Goal: Feedback & Contribution: Submit feedback/report problem

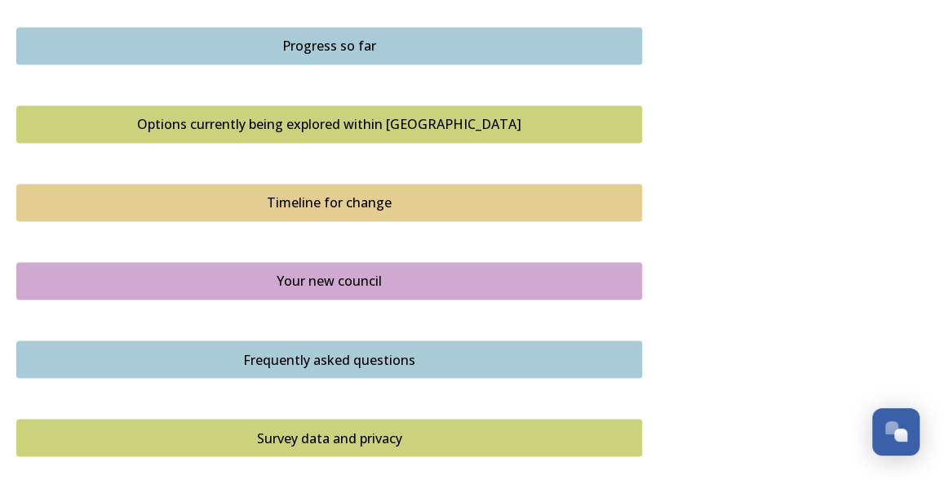
scroll to position [1291, 0]
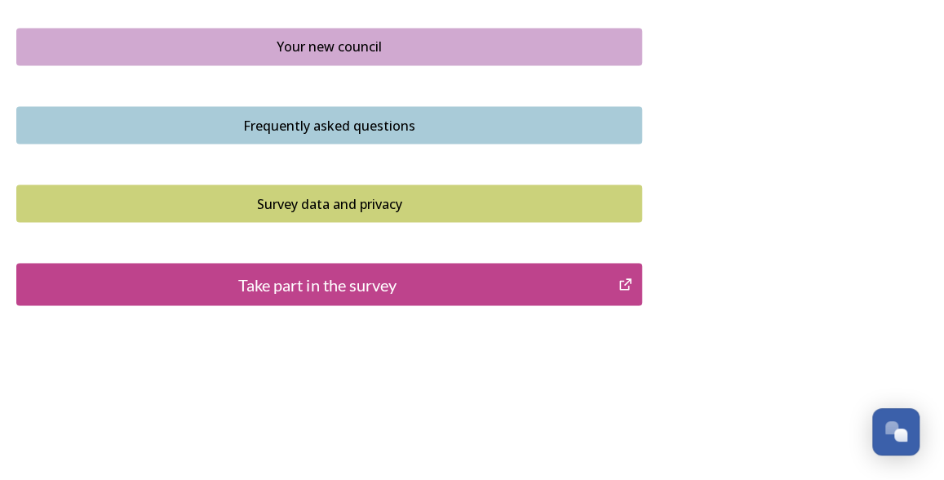
click at [540, 277] on div "Take part in the survey" at bounding box center [317, 284] width 584 height 24
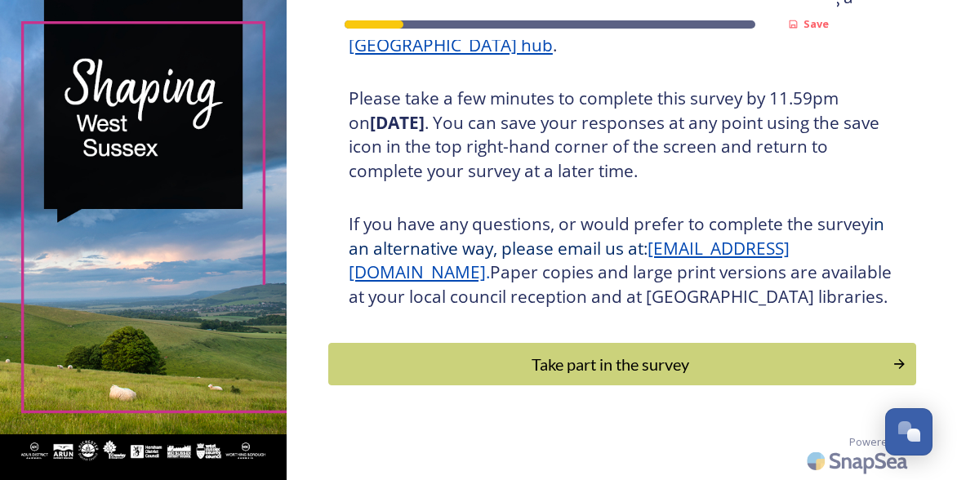
scroll to position [304, 0]
click at [575, 361] on div "Take part in the survey" at bounding box center [610, 364] width 552 height 24
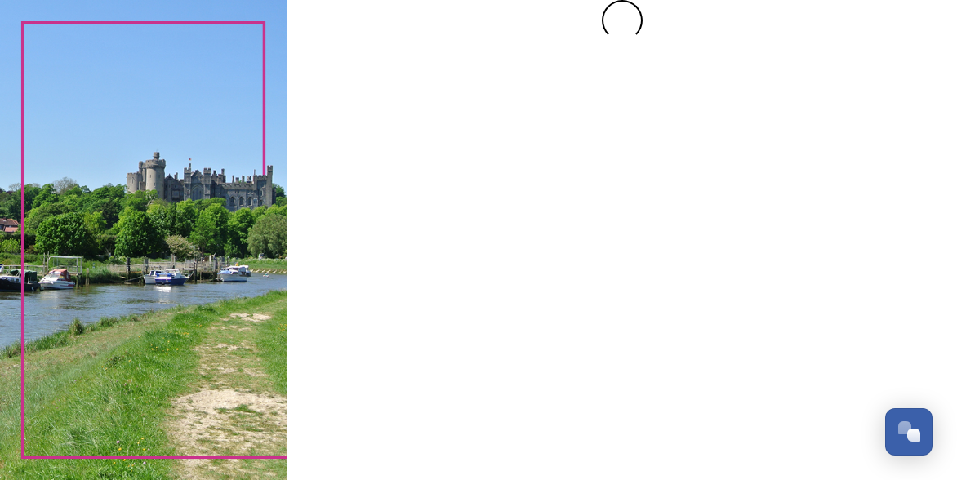
scroll to position [0, 0]
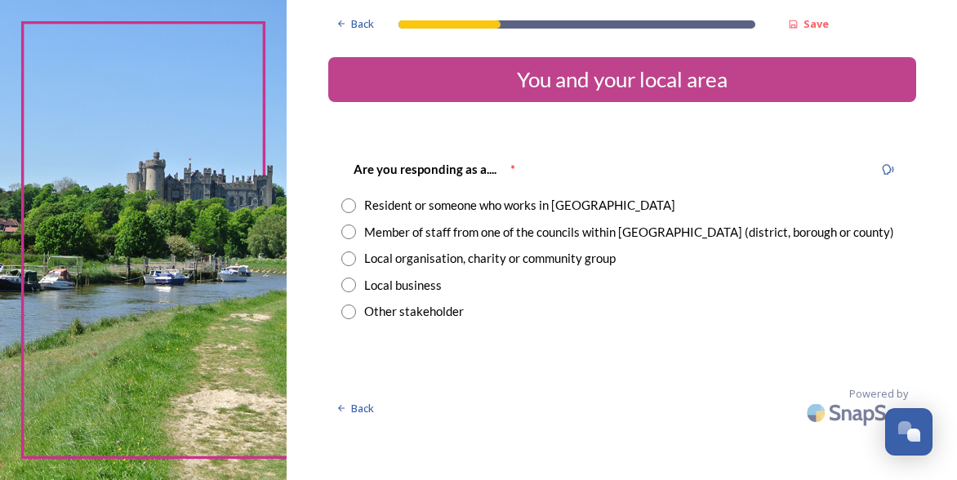
click at [348, 198] on input "radio" at bounding box center [348, 205] width 15 height 15
radio input "true"
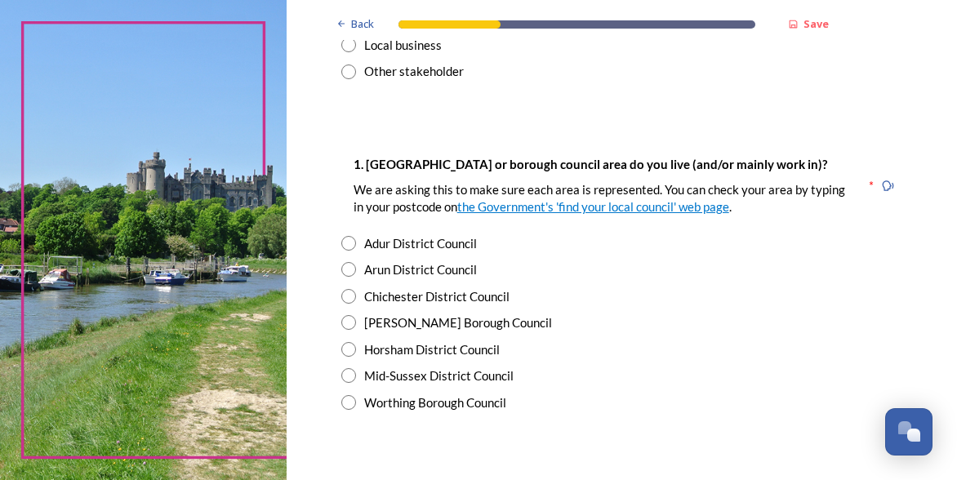
scroll to position [245, 0]
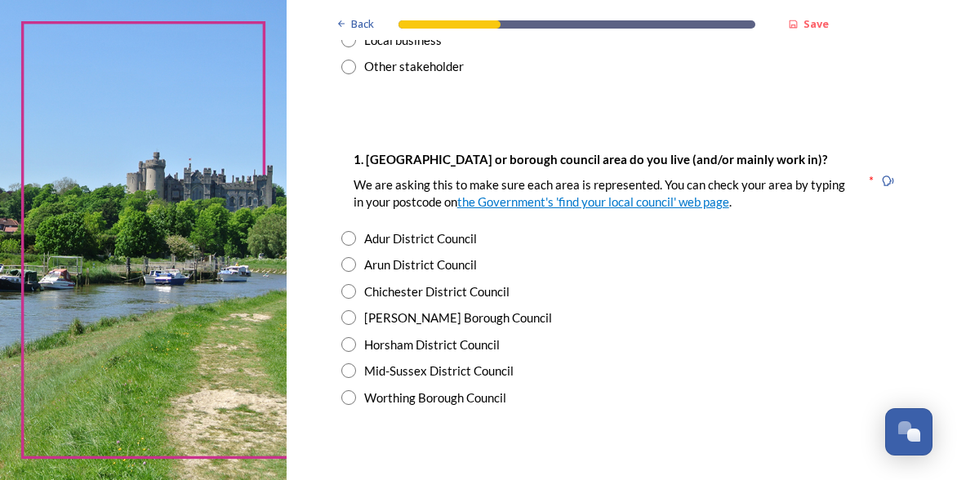
click at [343, 397] on input "radio" at bounding box center [348, 397] width 15 height 15
radio input "true"
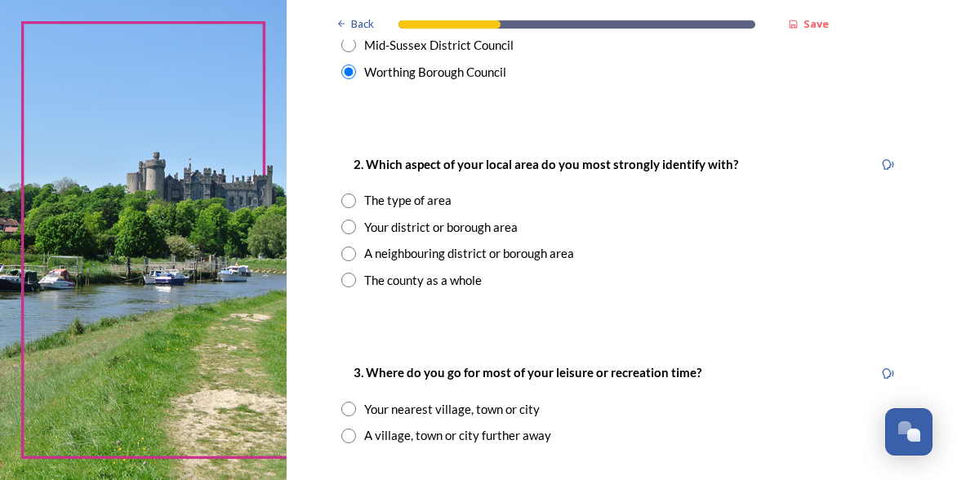
scroll to position [571, 0]
click at [341, 218] on div "Your district or borough area" at bounding box center [622, 226] width 562 height 19
radio input "true"
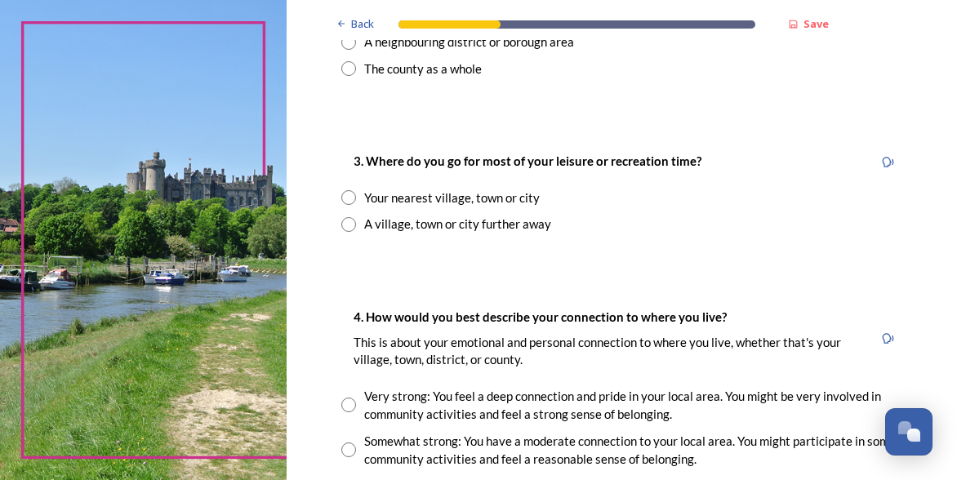
scroll to position [816, 0]
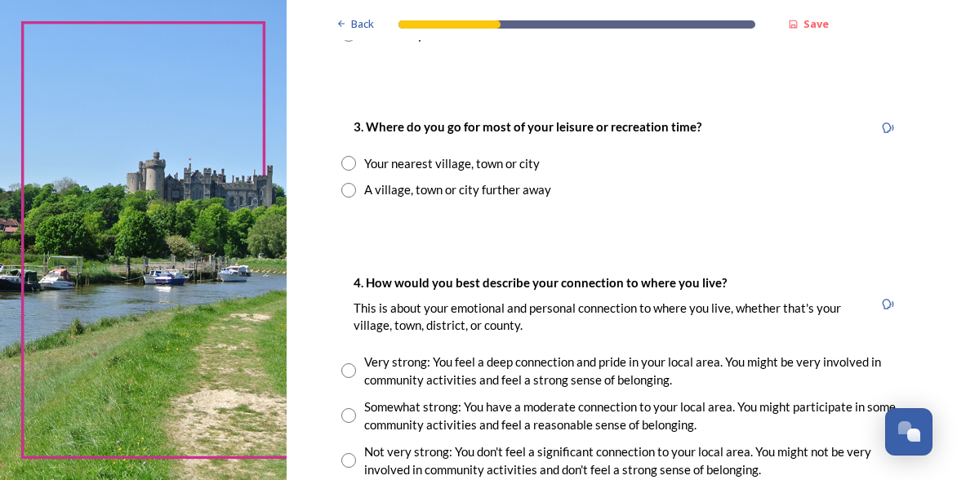
click at [341, 161] on input "radio" at bounding box center [348, 163] width 15 height 15
radio input "true"
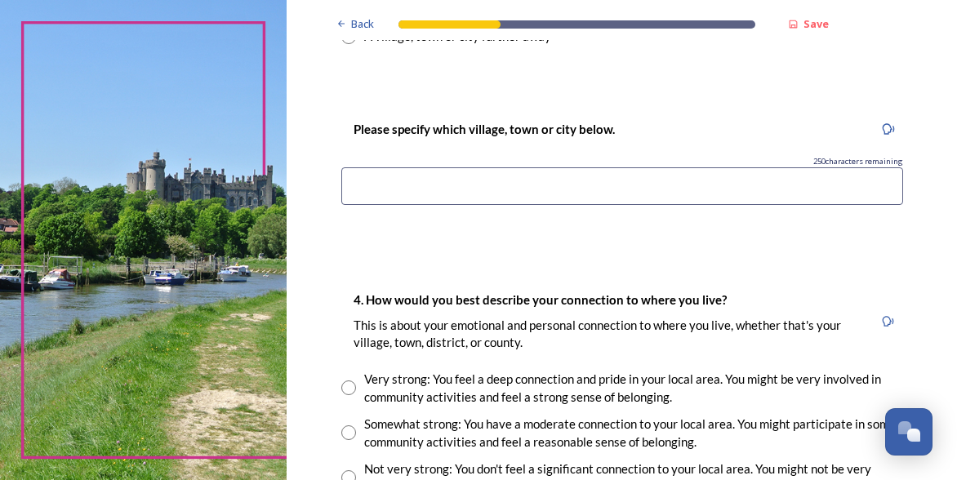
scroll to position [980, 0]
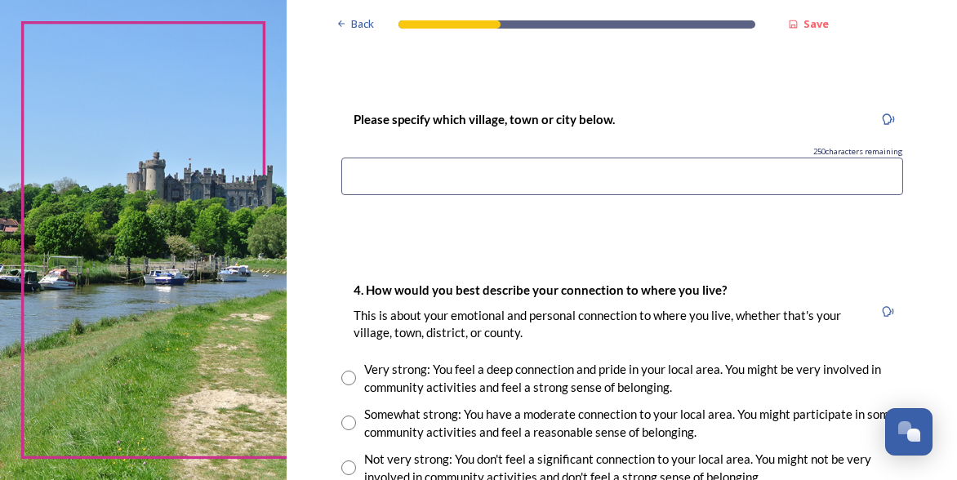
click at [495, 179] on input at bounding box center [622, 177] width 562 height 38
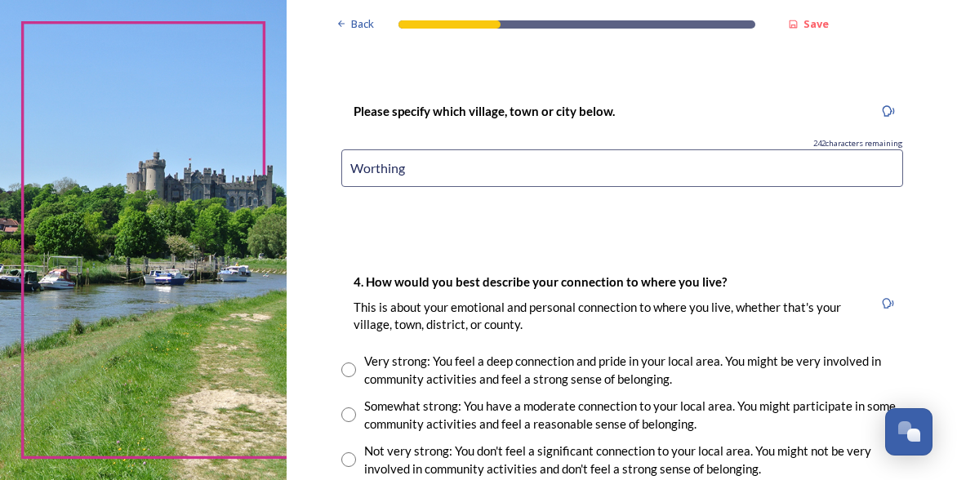
scroll to position [1143, 0]
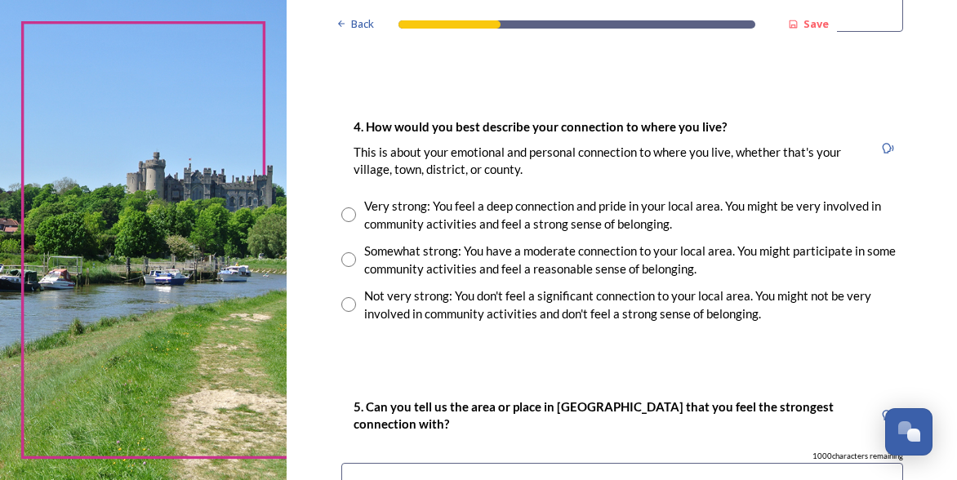
type input "Worthing"
click at [346, 257] on input "radio" at bounding box center [348, 259] width 15 height 15
radio input "true"
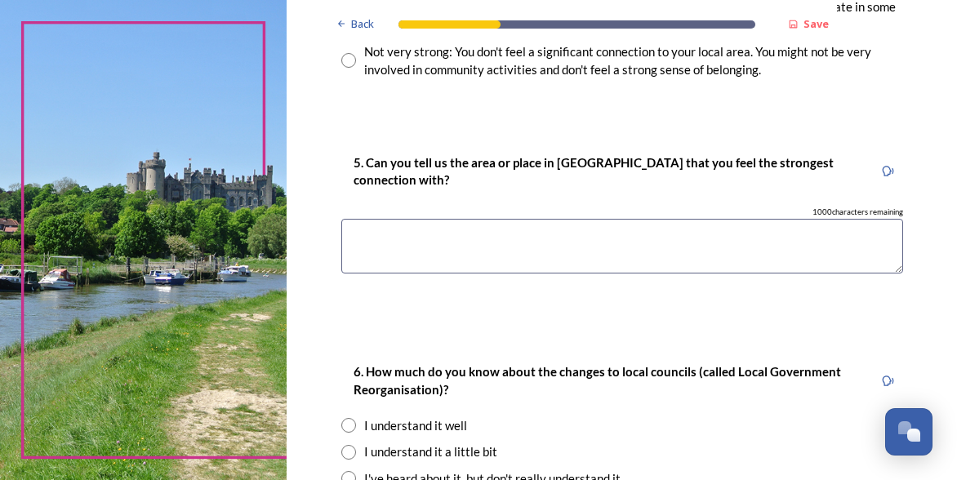
scroll to position [1388, 0]
click at [488, 245] on textarea at bounding box center [622, 245] width 562 height 55
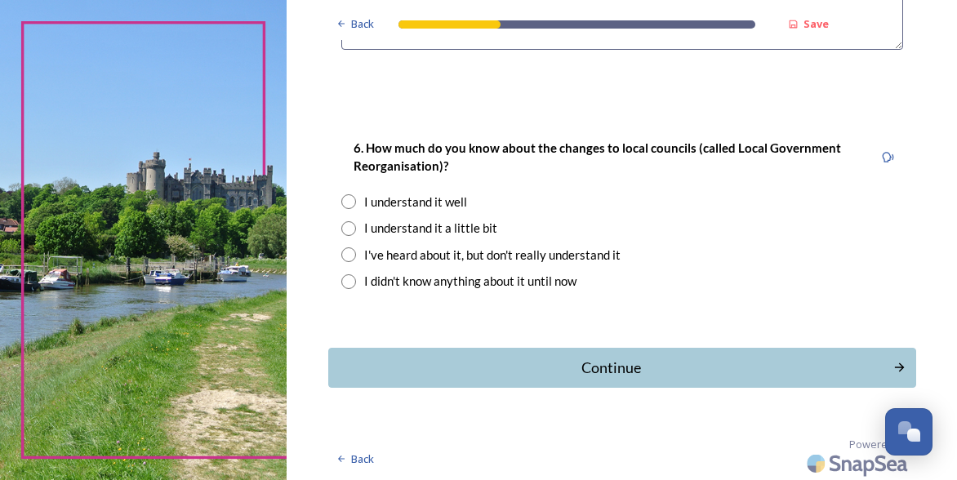
scroll to position [1611, 0]
type textarea "Worthing"
click at [341, 220] on input "radio" at bounding box center [348, 227] width 15 height 15
radio input "true"
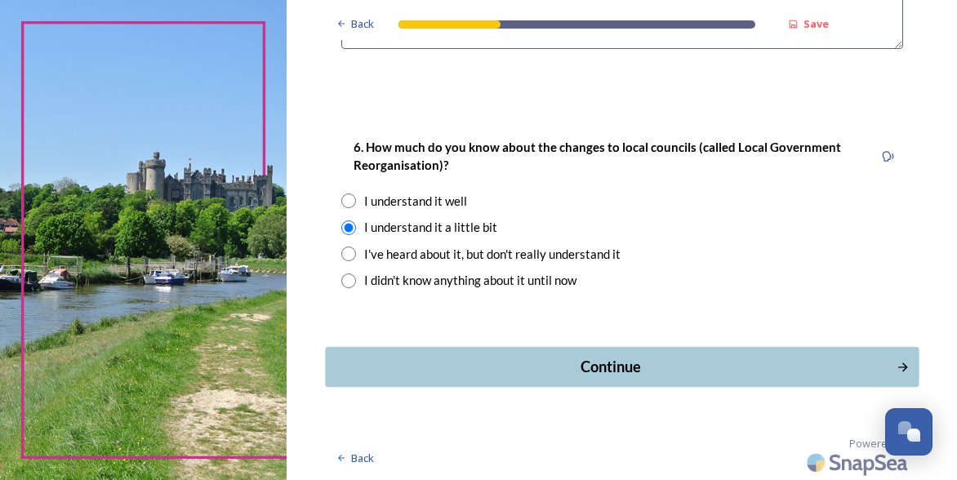
click at [576, 350] on button "Continue" at bounding box center [621, 367] width 593 height 40
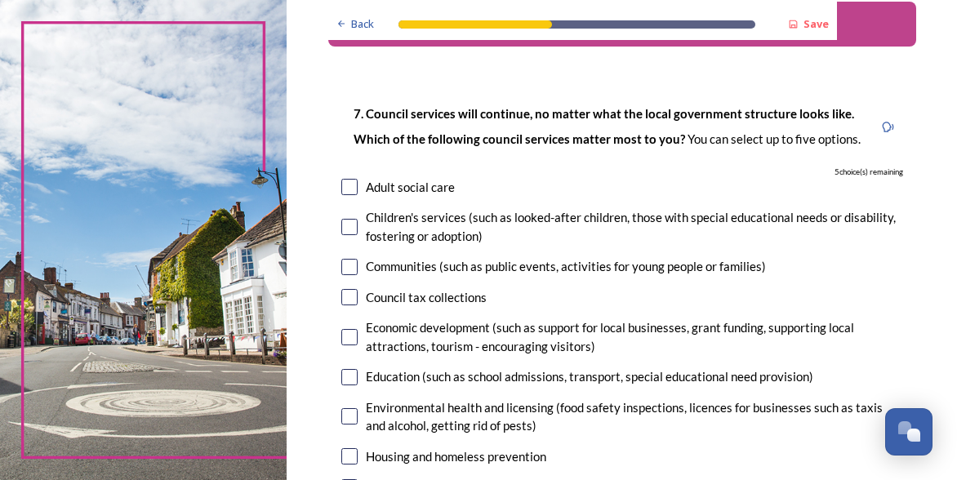
scroll to position [82, 0]
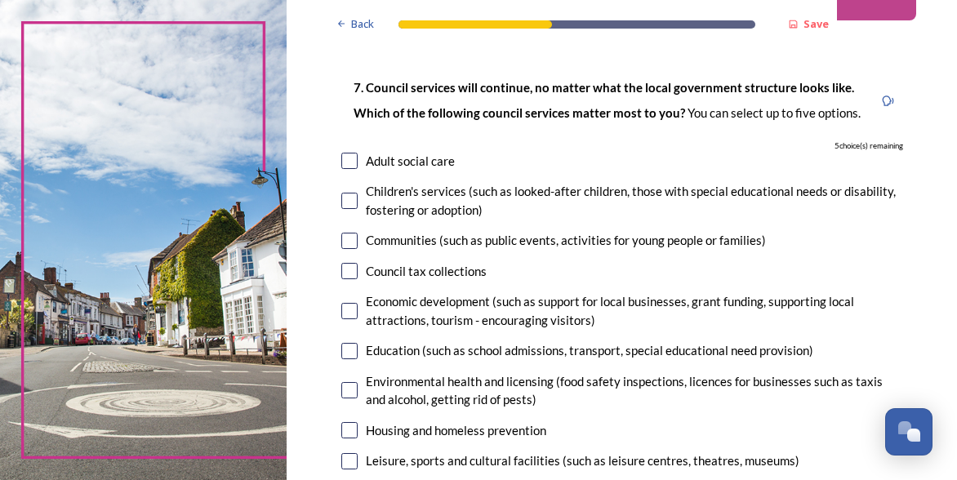
click at [342, 158] on input "checkbox" at bounding box center [349, 161] width 16 height 16
checkbox input "true"
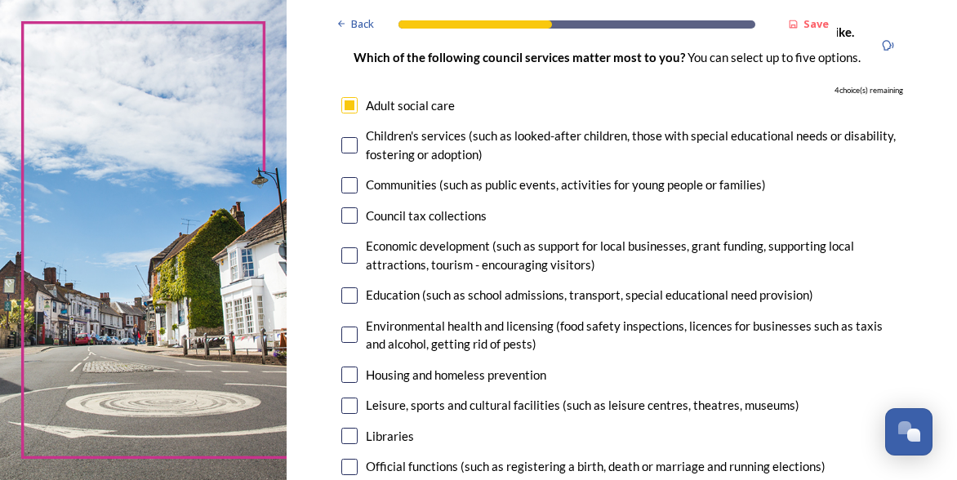
scroll to position [163, 0]
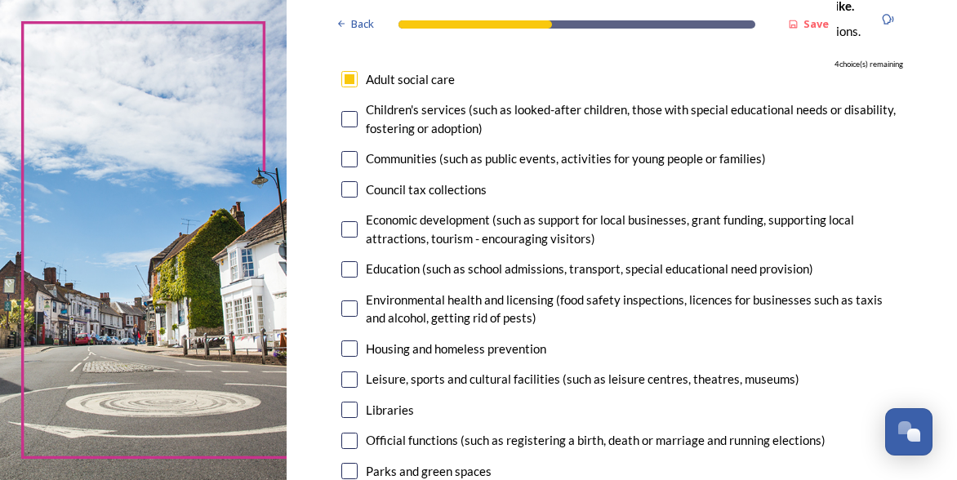
click at [341, 269] on input "checkbox" at bounding box center [349, 269] width 16 height 16
checkbox input "true"
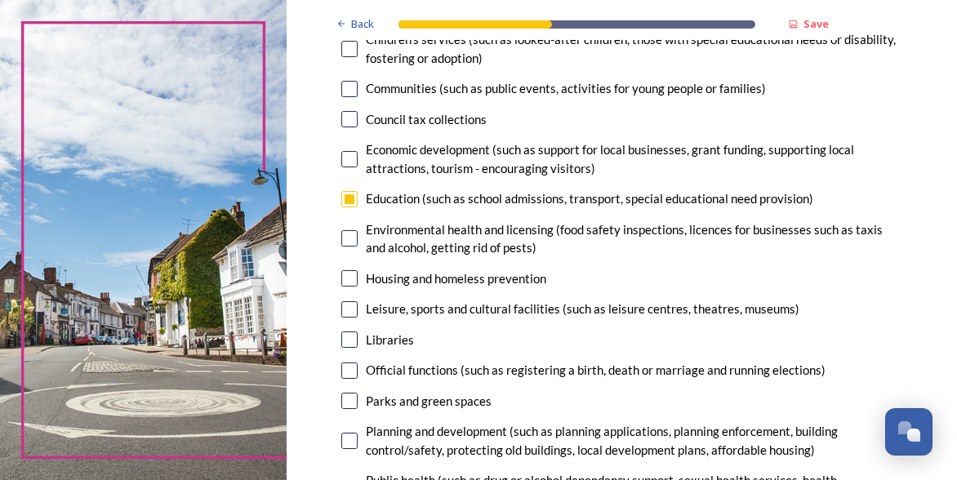
scroll to position [245, 0]
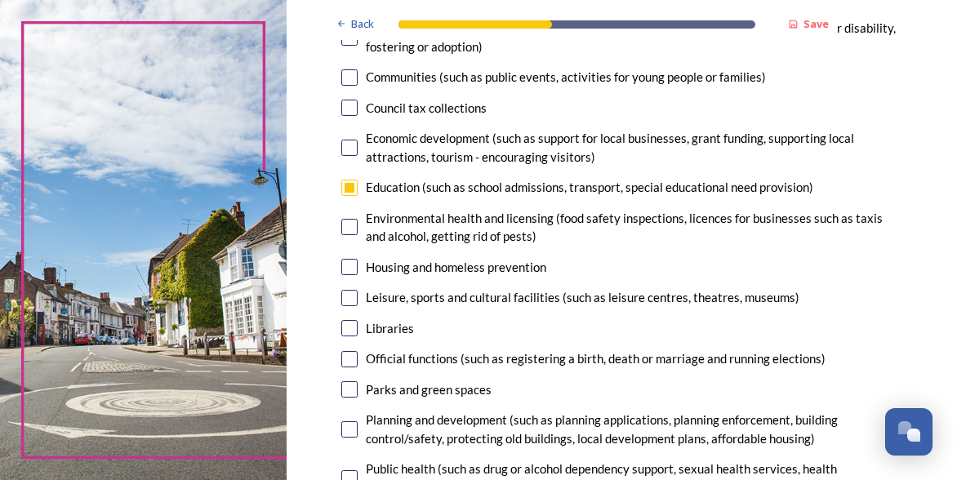
click at [349, 320] on input "checkbox" at bounding box center [349, 328] width 16 height 16
checkbox input "true"
click at [341, 376] on div "7. Council services will continue, no matter what the local government structur…" at bounding box center [622, 284] width 588 height 772
click at [351, 388] on input "checkbox" at bounding box center [349, 389] width 16 height 16
checkbox input "true"
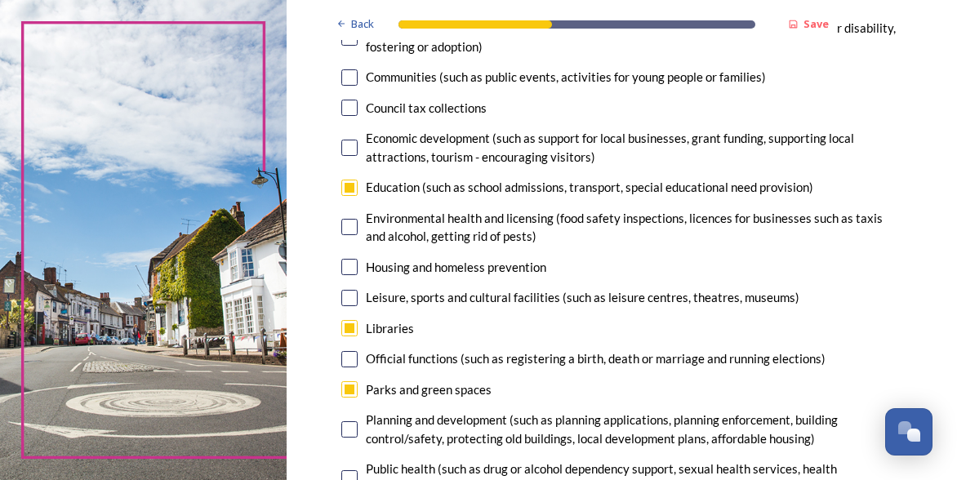
click at [353, 288] on div "Leisure, sports and cultural facilities (such as leisure centres, theatres, mus…" at bounding box center [622, 297] width 562 height 19
checkbox input "true"
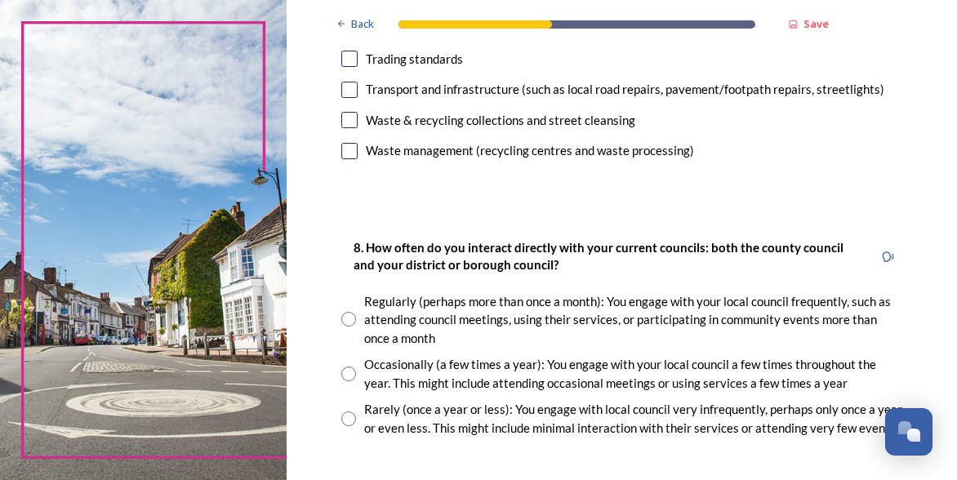
scroll to position [816, 0]
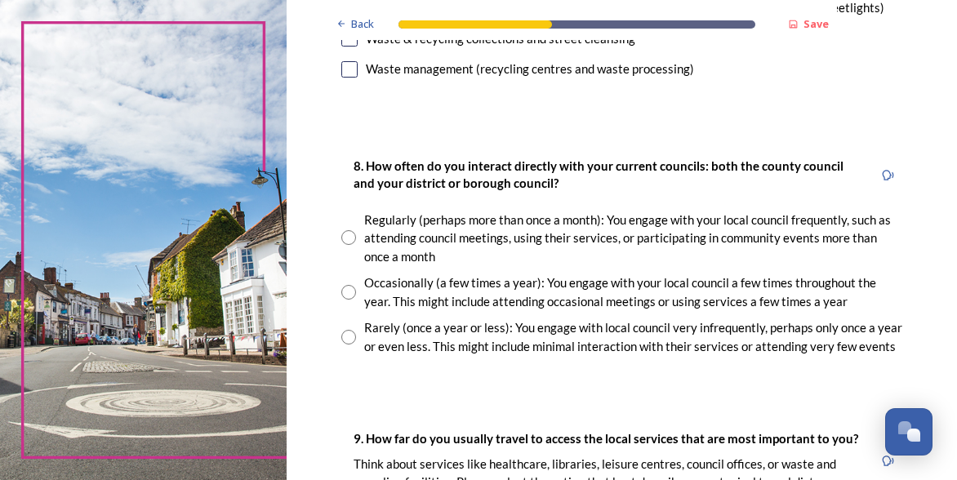
click at [341, 278] on div "Occasionally (a few times a year): You engage with your local council a few tim…" at bounding box center [622, 291] width 562 height 37
radio input "true"
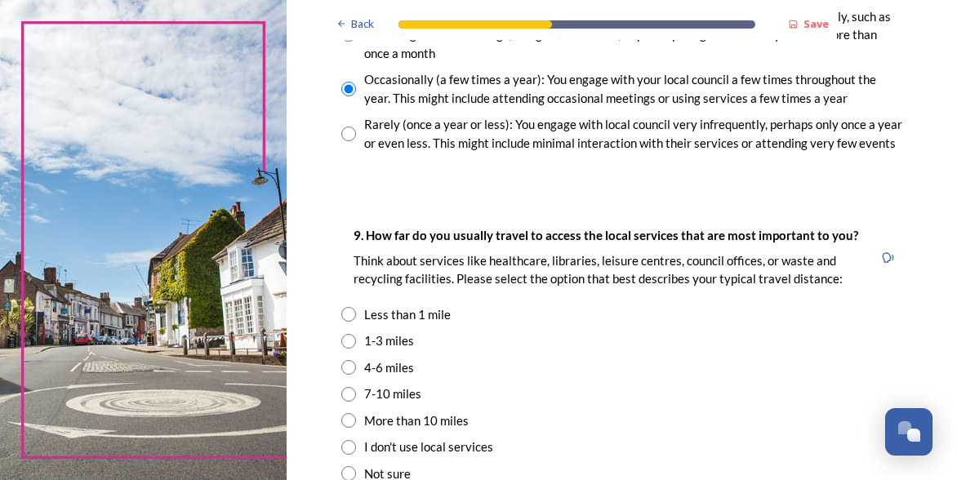
scroll to position [1143, 0]
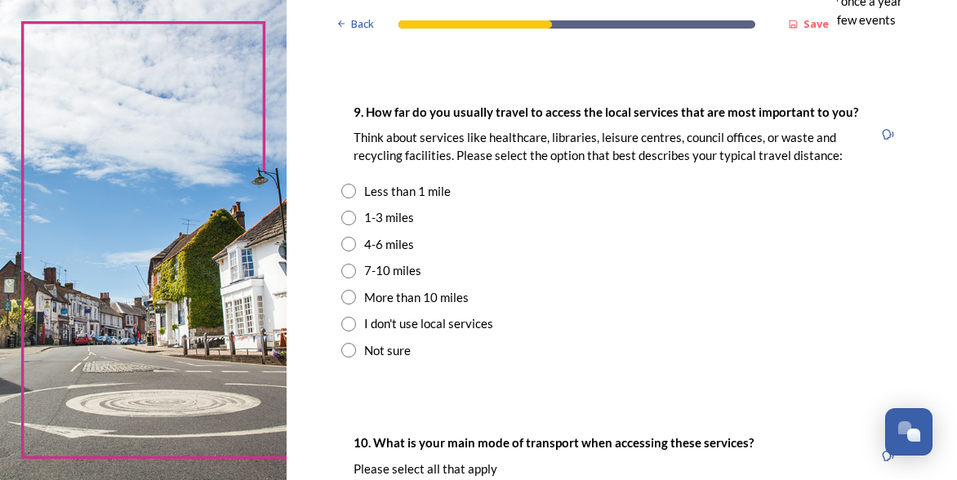
click at [344, 241] on input "radio" at bounding box center [348, 244] width 15 height 15
radio input "true"
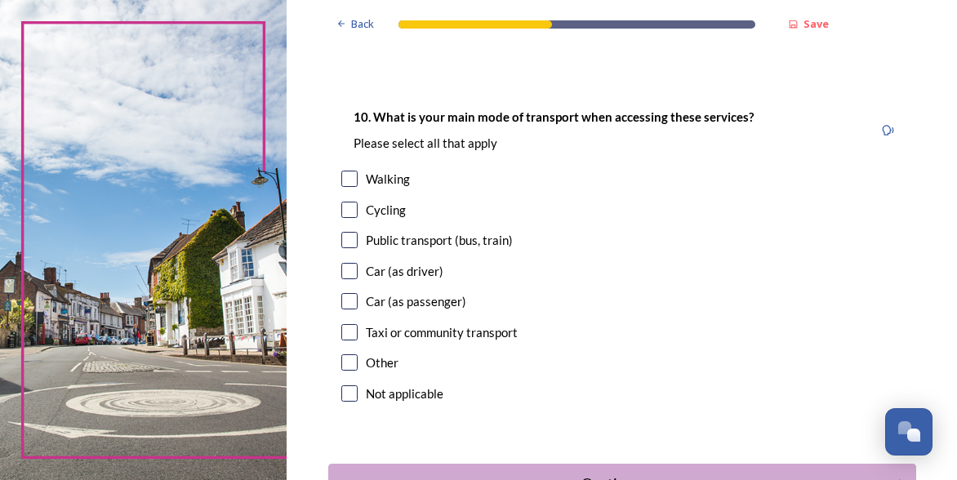
scroll to position [1469, 0]
click at [343, 270] on input "checkbox" at bounding box center [349, 270] width 16 height 16
checkbox input "true"
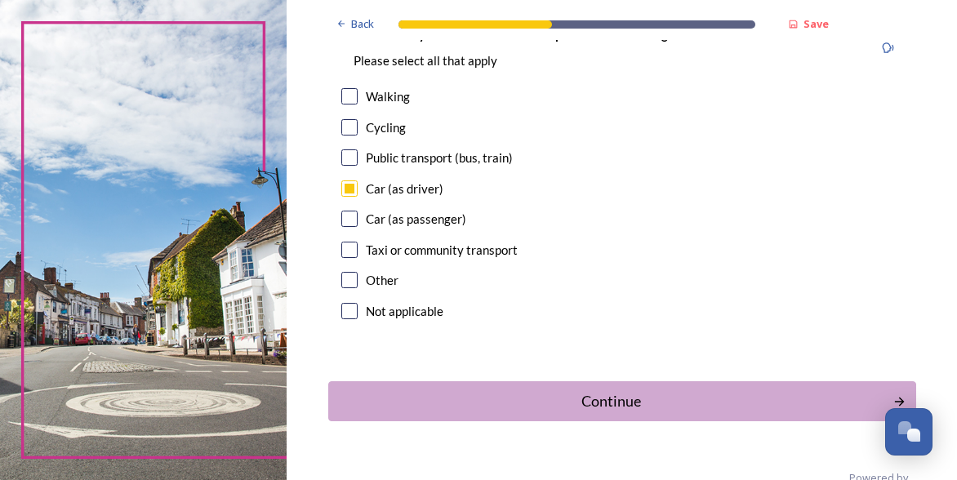
click at [341, 95] on input "checkbox" at bounding box center [349, 96] width 16 height 16
checkbox input "true"
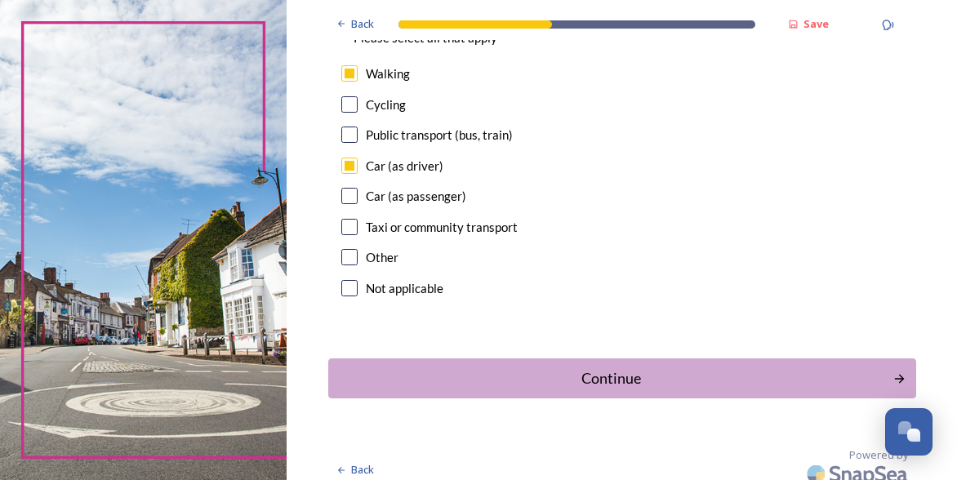
scroll to position [1586, 0]
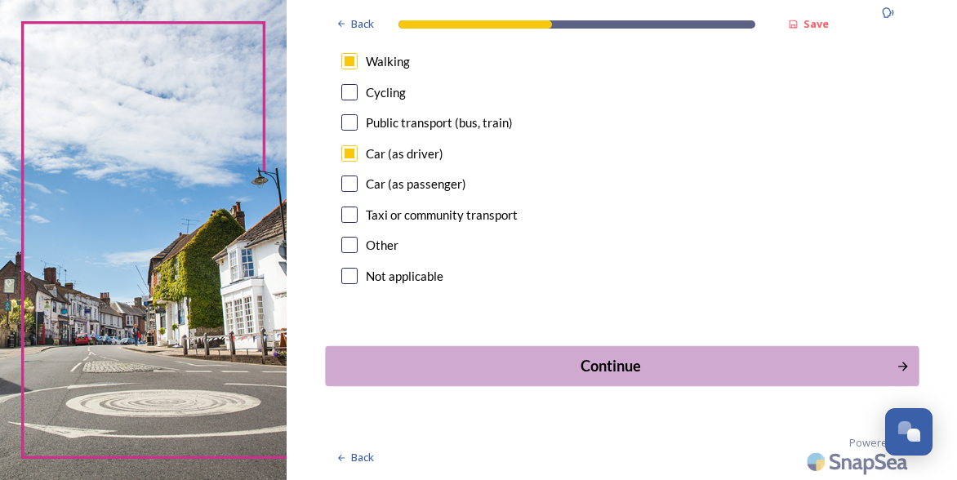
click at [632, 365] on div "Continue" at bounding box center [610, 366] width 553 height 22
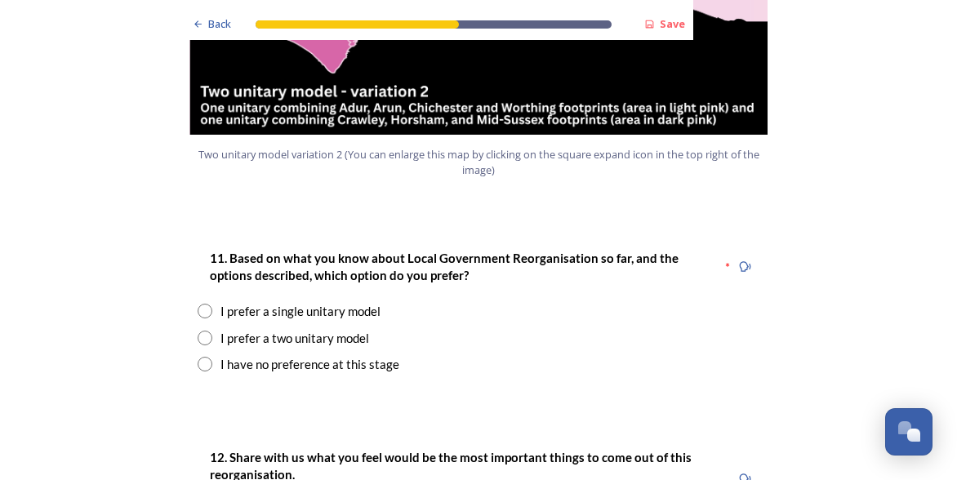
scroll to position [2041, 0]
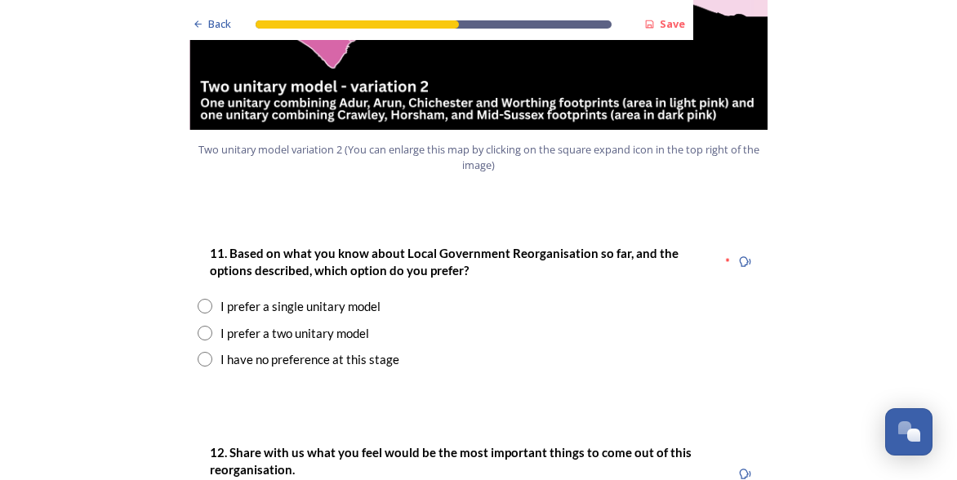
click at [198, 352] on input "radio" at bounding box center [205, 359] width 15 height 15
radio input "true"
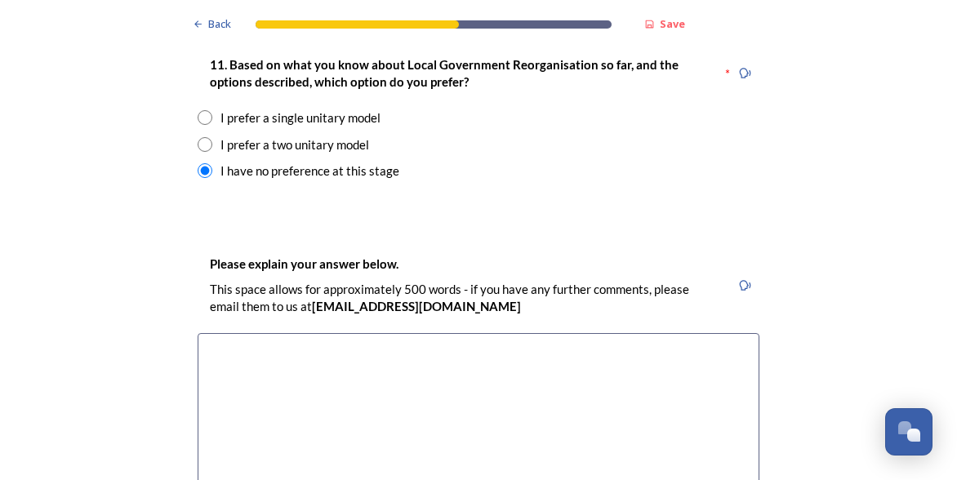
scroll to position [2204, 0]
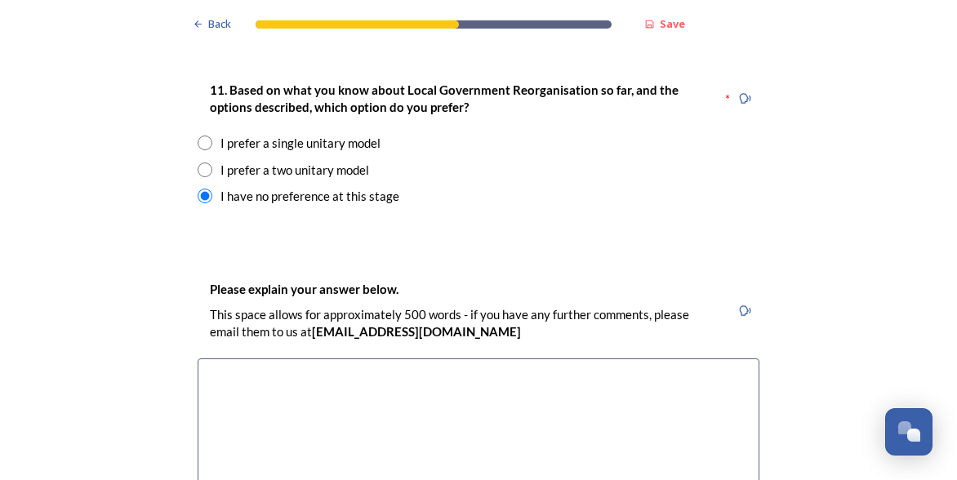
click at [351, 358] on textarea at bounding box center [479, 450] width 562 height 184
type textarea "a"
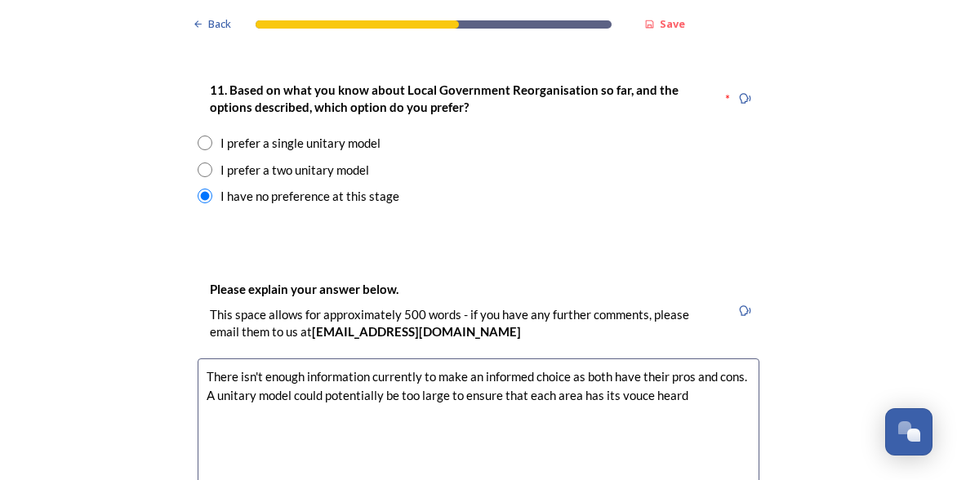
click at [634, 358] on textarea "There isn't enough information currently to make an informed choice as both hav…" at bounding box center [479, 450] width 562 height 184
click at [633, 358] on textarea "There isn't enough information currently to make an informed choice as both hav…" at bounding box center [479, 450] width 562 height 184
click at [676, 358] on textarea "There isn't enough information currently to make an informed choice as both hav…" at bounding box center [479, 450] width 562 height 184
click at [673, 358] on textarea "There isn't enough information currently to make an informed choice as both hav…" at bounding box center [479, 450] width 562 height 184
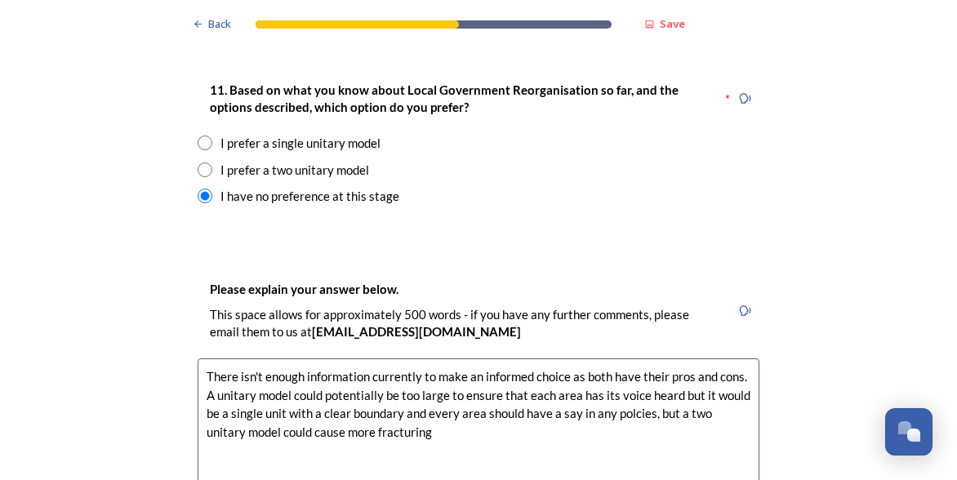
click at [518, 371] on textarea "There isn't enough information currently to make an informed choice as both hav…" at bounding box center [479, 450] width 562 height 184
click at [711, 371] on textarea "There isn't enough information currently to make an informed choice as both hav…" at bounding box center [479, 450] width 562 height 184
drag, startPoint x: 730, startPoint y: 368, endPoint x: 713, endPoint y: 368, distance: 17.1
click at [713, 368] on textarea "There isn't enough information currently to make an informed choice as both hav…" at bounding box center [479, 450] width 562 height 184
click at [677, 358] on textarea "There isn't enough information currently to make an informed choice as both hav…" at bounding box center [479, 450] width 562 height 184
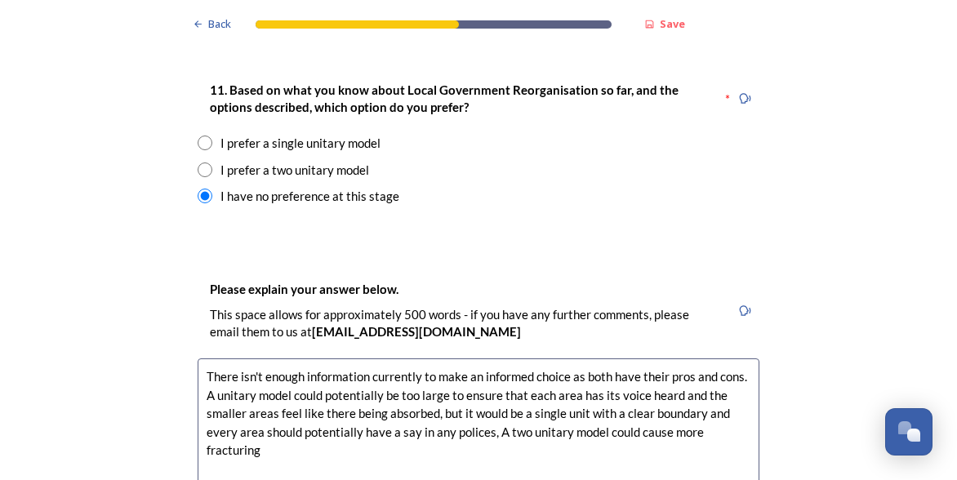
click at [696, 358] on textarea "There isn't enough information currently to make an informed choice as both hav…" at bounding box center [479, 450] width 562 height 184
click at [452, 371] on textarea "There isn't enough information currently to make an informed choice as both hav…" at bounding box center [479, 450] width 562 height 184
click at [595, 389] on textarea "There isn't enough information currently to make an informed choice as both hav…" at bounding box center [479, 450] width 562 height 184
click at [292, 388] on textarea "There isn't enough information currently to make an informed choice as both hav…" at bounding box center [479, 450] width 562 height 184
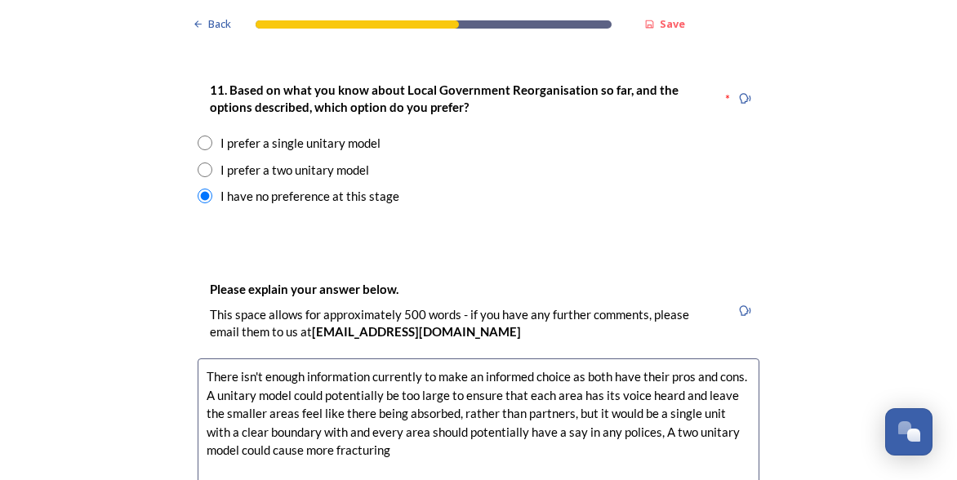
click at [341, 384] on textarea "There isn't enough information currently to make an informed choice as both hav…" at bounding box center [479, 450] width 562 height 184
click at [302, 406] on textarea "There isn't enough information currently to make an informed choice as both hav…" at bounding box center [479, 450] width 562 height 184
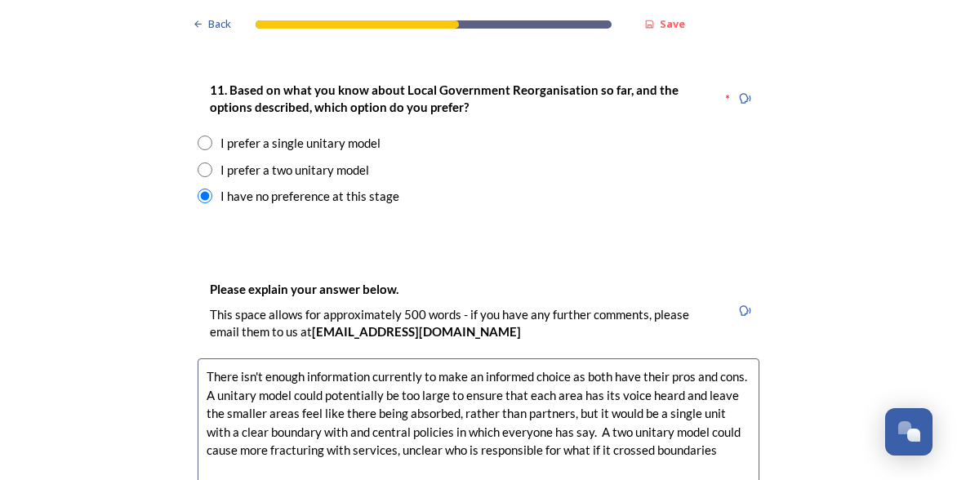
click at [520, 406] on textarea "There isn't enough information currently to make an informed choice as both hav…" at bounding box center [479, 450] width 562 height 184
click at [730, 415] on textarea "There isn't enough information currently to make an informed choice as both hav…" at bounding box center [479, 450] width 562 height 184
click at [358, 409] on textarea "There isn't enough information currently to make an informed choice as both hav…" at bounding box center [479, 450] width 562 height 184
click at [227, 415] on textarea "There isn't enough information currently to make an informed choice as both hav…" at bounding box center [479, 450] width 562 height 184
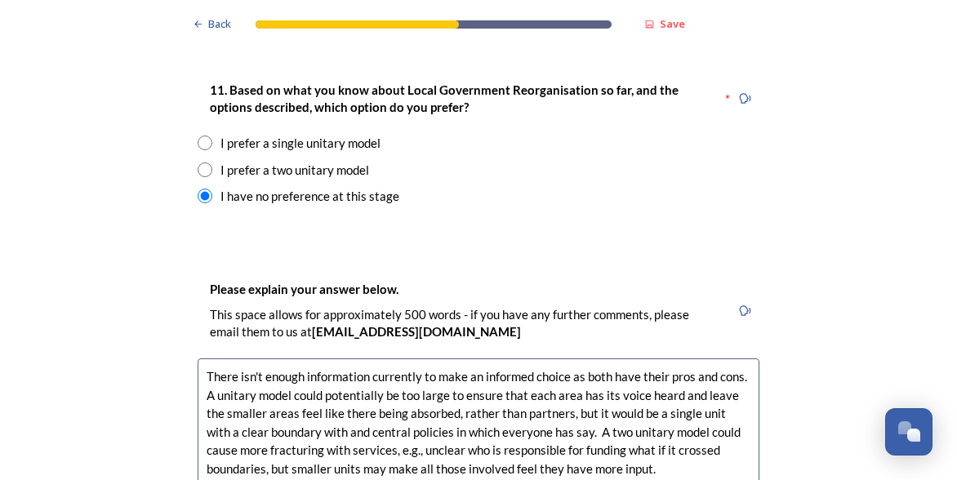
click at [741, 404] on textarea "There isn't enough information currently to make an informed choice as both hav…" at bounding box center [479, 450] width 562 height 184
click at [430, 417] on textarea "There isn't enough information currently to make an informed choice as both hav…" at bounding box center [479, 450] width 562 height 184
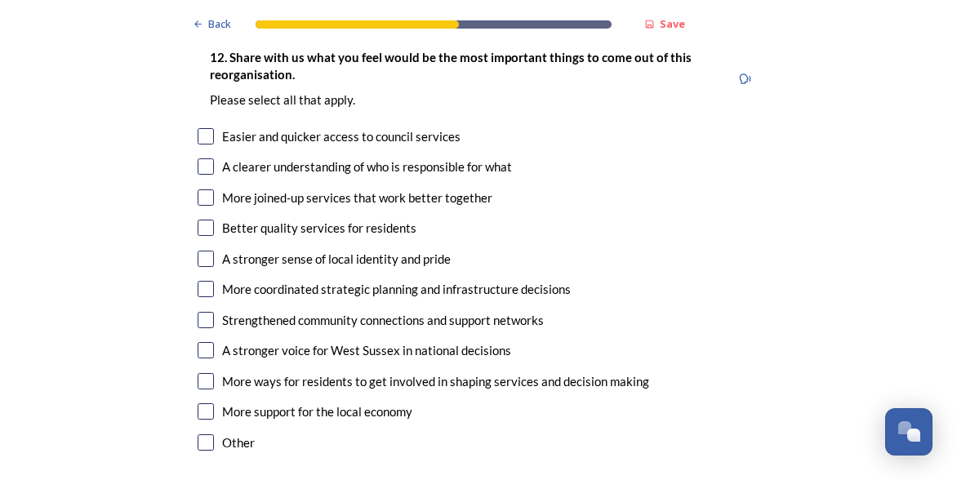
scroll to position [2694, 0]
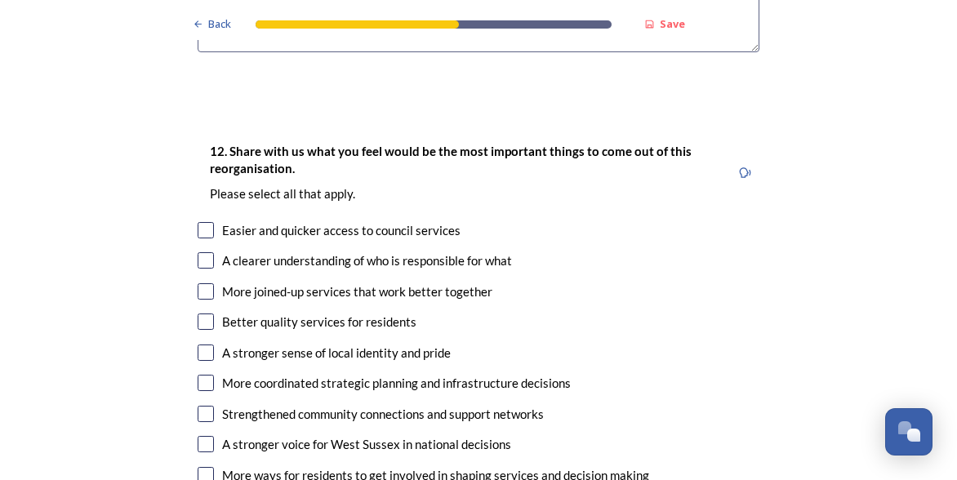
type textarea "There isn't enough information currently to make an informed choice as both hav…"
click at [202, 252] on input "checkbox" at bounding box center [206, 260] width 16 height 16
checkbox input "true"
click at [199, 283] on input "checkbox" at bounding box center [206, 291] width 16 height 16
checkbox input "true"
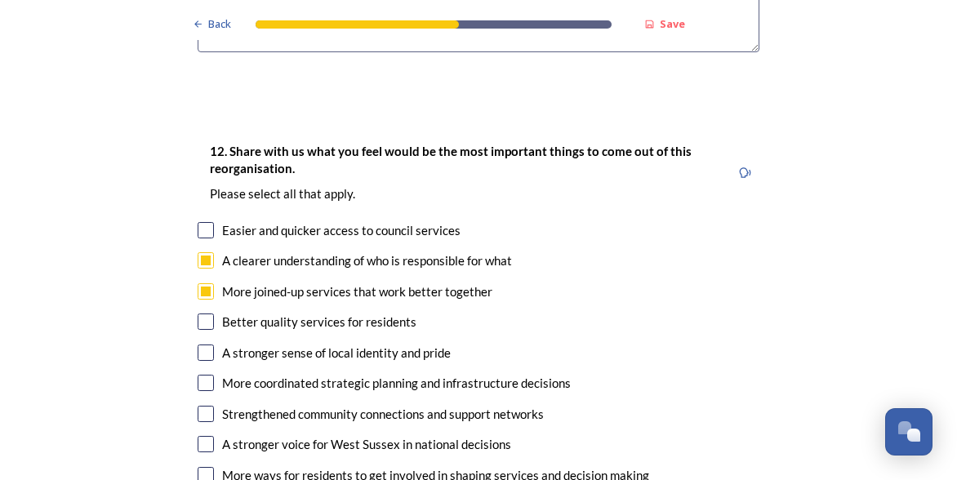
click at [198, 313] on input "checkbox" at bounding box center [206, 321] width 16 height 16
checkbox input "true"
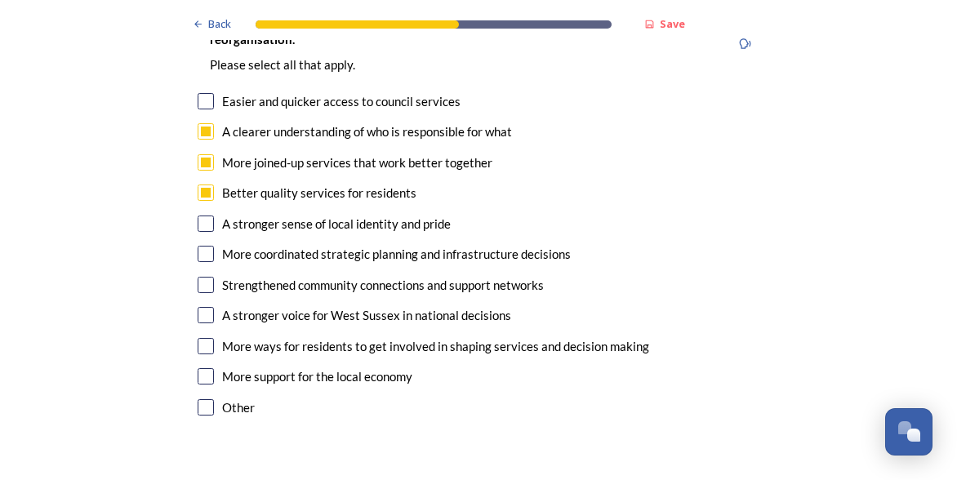
scroll to position [2857, 0]
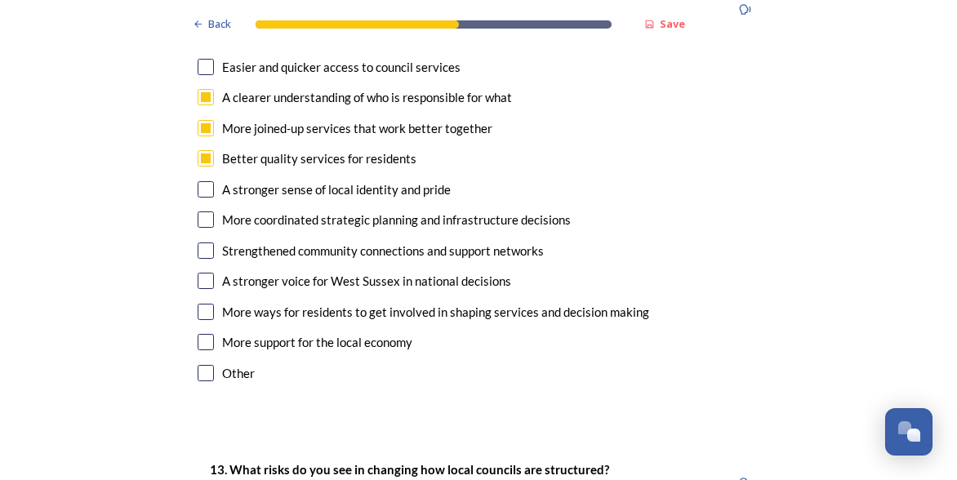
click at [199, 211] on input "checkbox" at bounding box center [206, 219] width 16 height 16
checkbox input "true"
click at [198, 242] on input "checkbox" at bounding box center [206, 250] width 16 height 16
checkbox input "true"
click at [199, 273] on input "checkbox" at bounding box center [206, 281] width 16 height 16
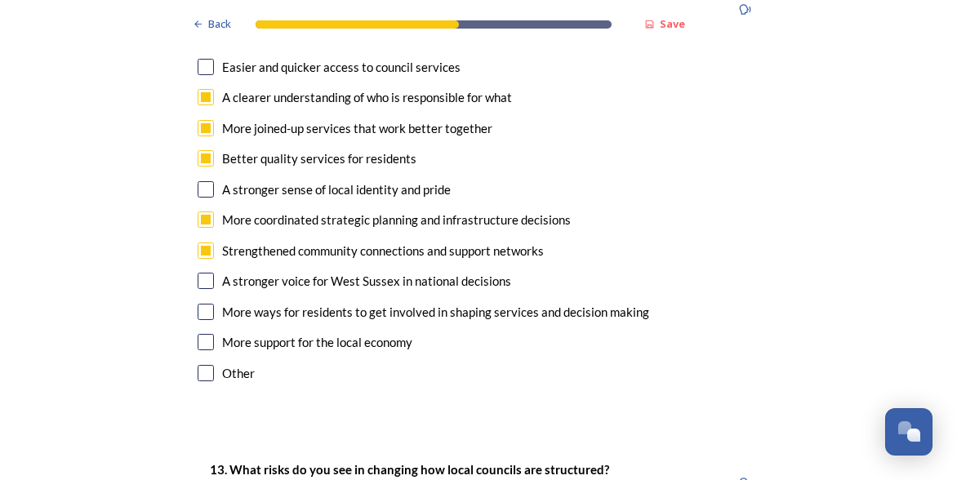
checkbox input "true"
click at [201, 303] on div "More ways for residents to get involved in shaping services and decision making" at bounding box center [479, 312] width 562 height 19
checkbox input "true"
click at [205, 282] on div "12. Share with us what you feel would be the most important things to come out …" at bounding box center [478, 182] width 588 height 441
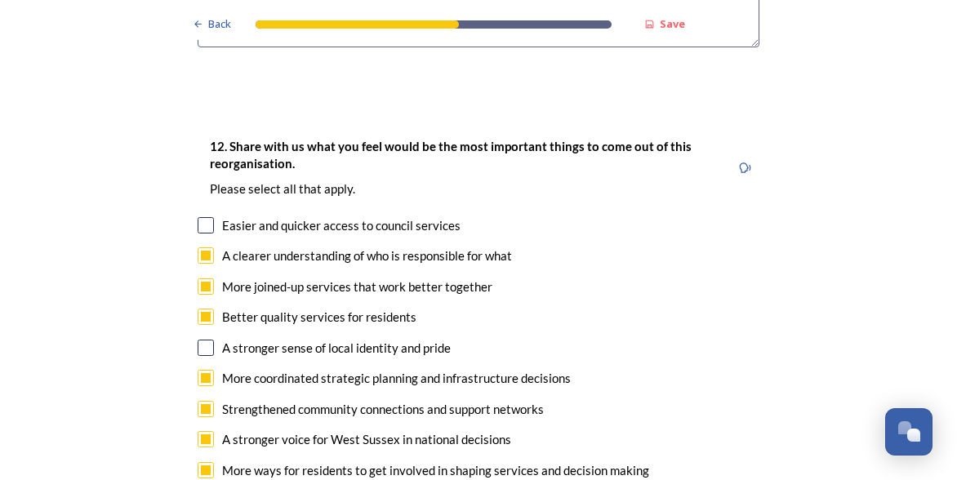
scroll to position [2694, 0]
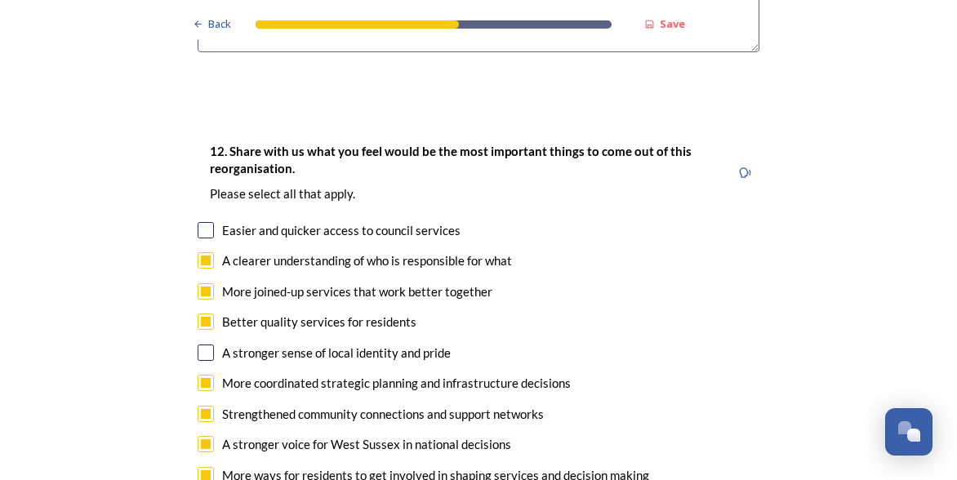
click at [199, 344] on input "checkbox" at bounding box center [206, 352] width 16 height 16
checkbox input "true"
click at [200, 222] on input "checkbox" at bounding box center [206, 230] width 16 height 16
checkbox input "true"
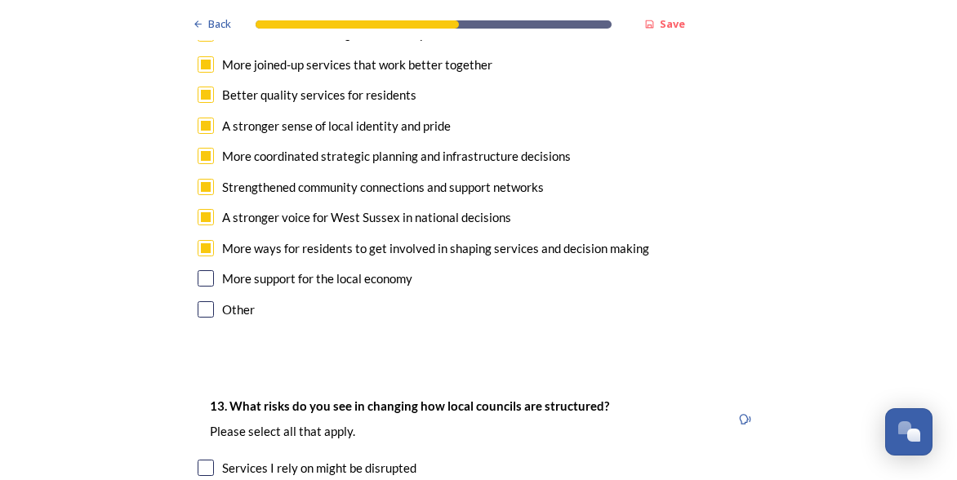
scroll to position [2939, 0]
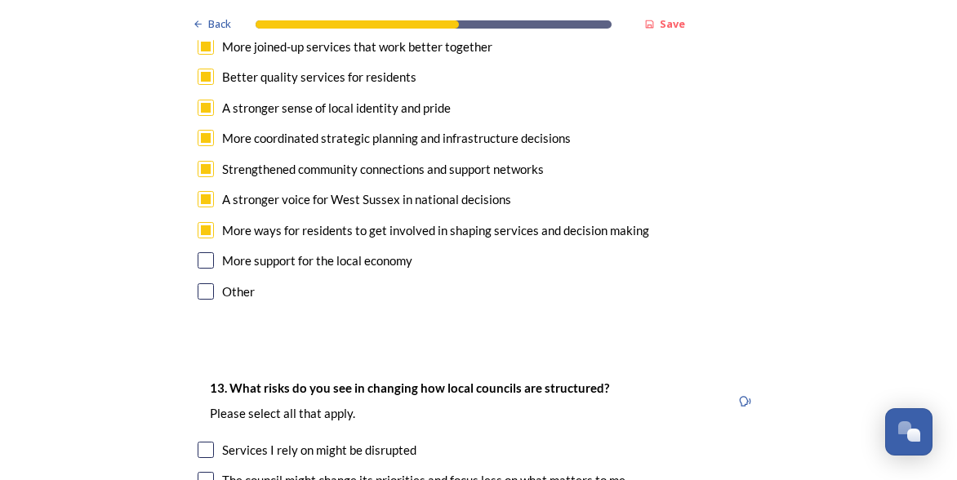
click at [198, 252] on input "checkbox" at bounding box center [206, 260] width 16 height 16
checkbox input "true"
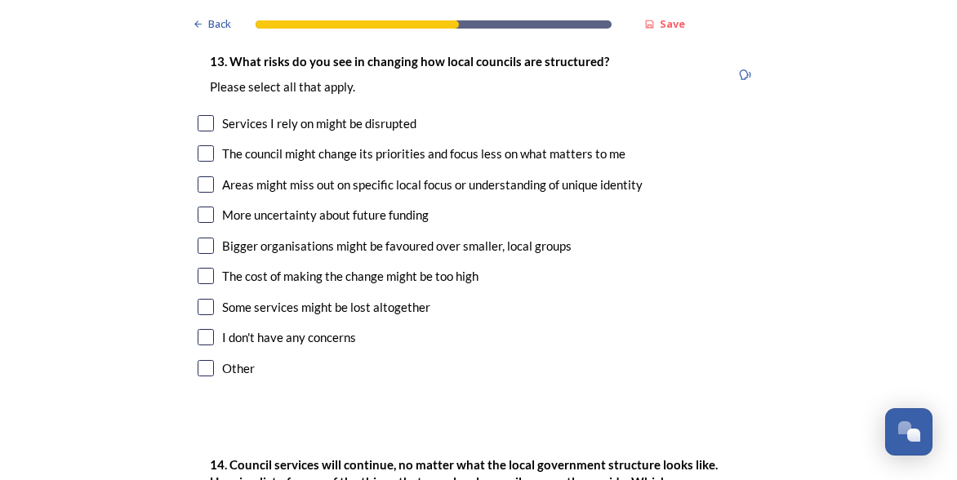
scroll to position [3184, 0]
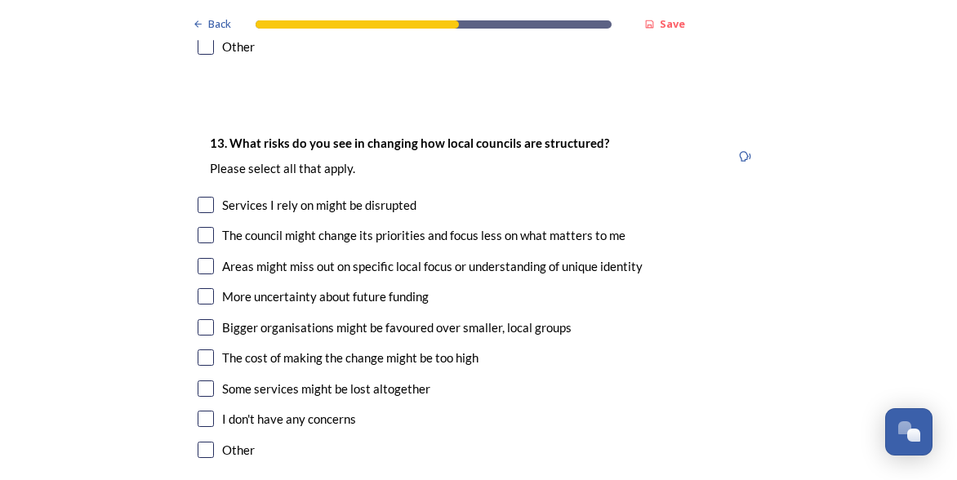
click at [198, 197] on input "checkbox" at bounding box center [206, 205] width 16 height 16
checkbox input "true"
click at [202, 205] on div "13. What risks do you see in changing how local councils are structured? ﻿Pleas…" at bounding box center [478, 298] width 588 height 362
click at [200, 258] on input "checkbox" at bounding box center [206, 266] width 16 height 16
checkbox input "true"
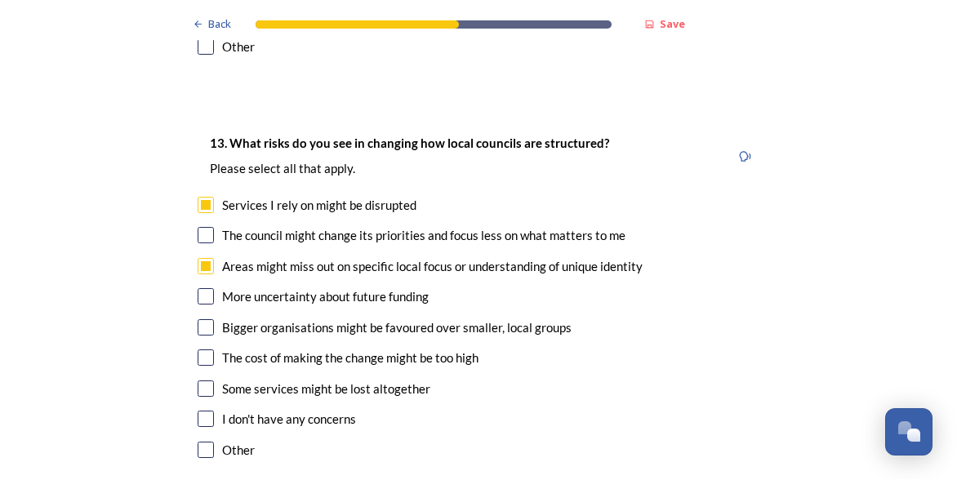
click at [204, 319] on input "checkbox" at bounding box center [206, 327] width 16 height 16
checkbox input "true"
click at [198, 329] on div "13. What risks do you see in changing how local councils are structured? ﻿Pleas…" at bounding box center [478, 298] width 588 height 362
click at [199, 380] on input "checkbox" at bounding box center [206, 388] width 16 height 16
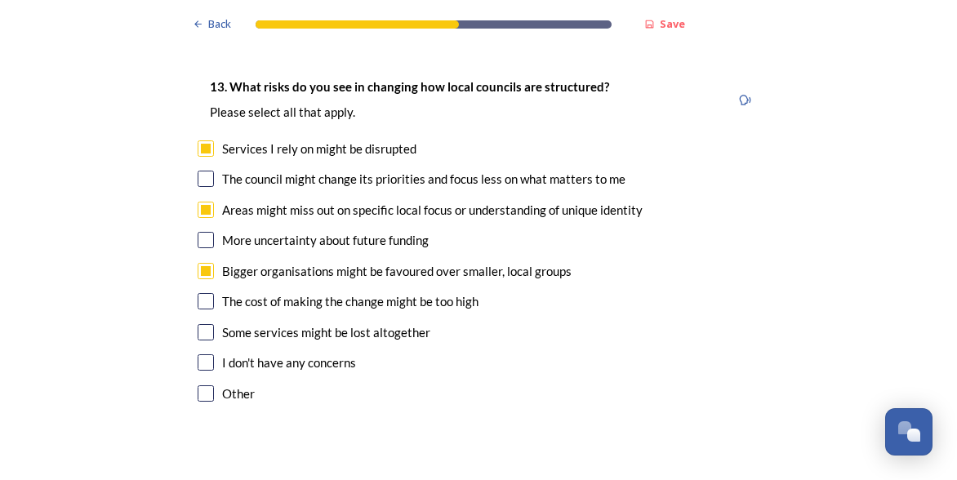
scroll to position [3265, 0]
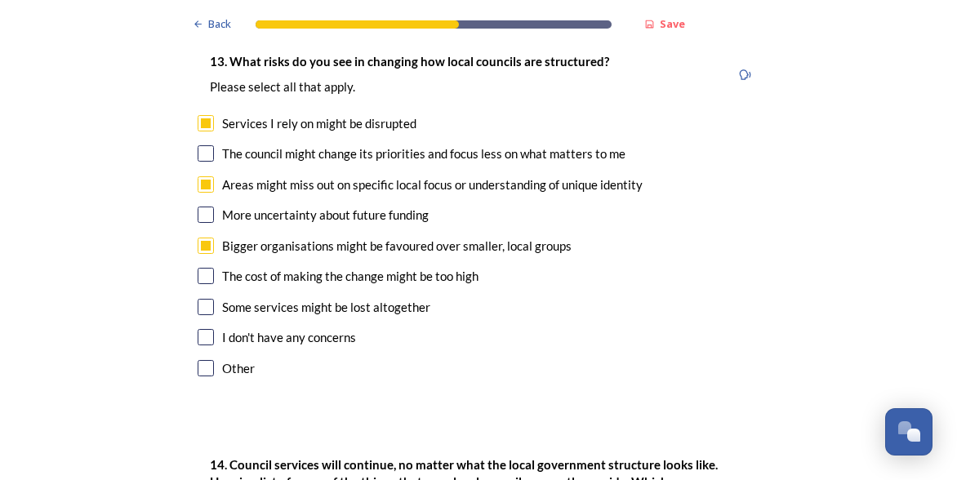
click at [204, 299] on input "checkbox" at bounding box center [206, 307] width 16 height 16
checkbox input "true"
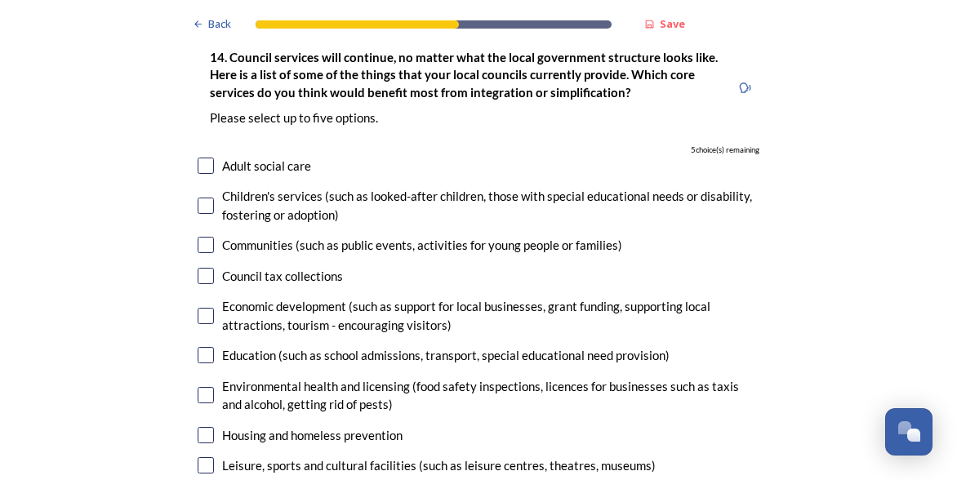
scroll to position [3673, 0]
click at [198, 157] on input "checkbox" at bounding box center [206, 165] width 16 height 16
checkbox input "true"
click at [198, 197] on input "checkbox" at bounding box center [206, 205] width 16 height 16
checkbox input "true"
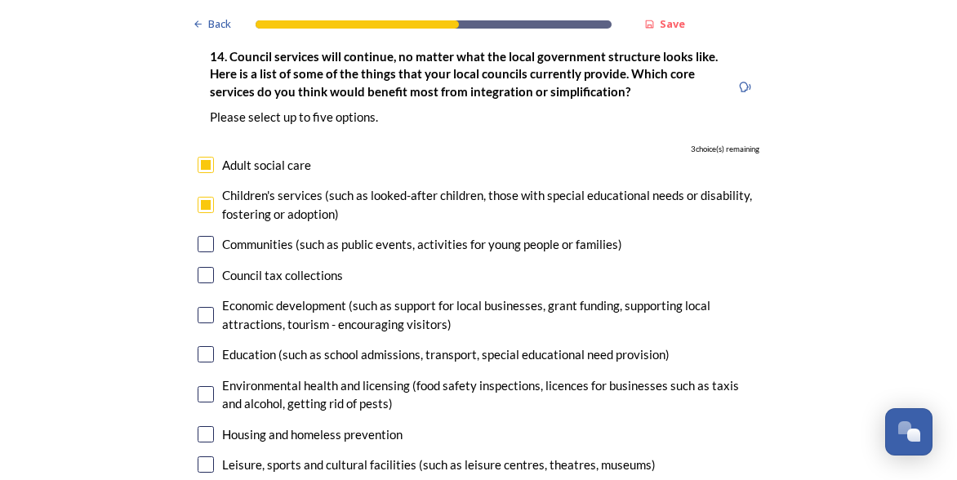
scroll to position [3755, 0]
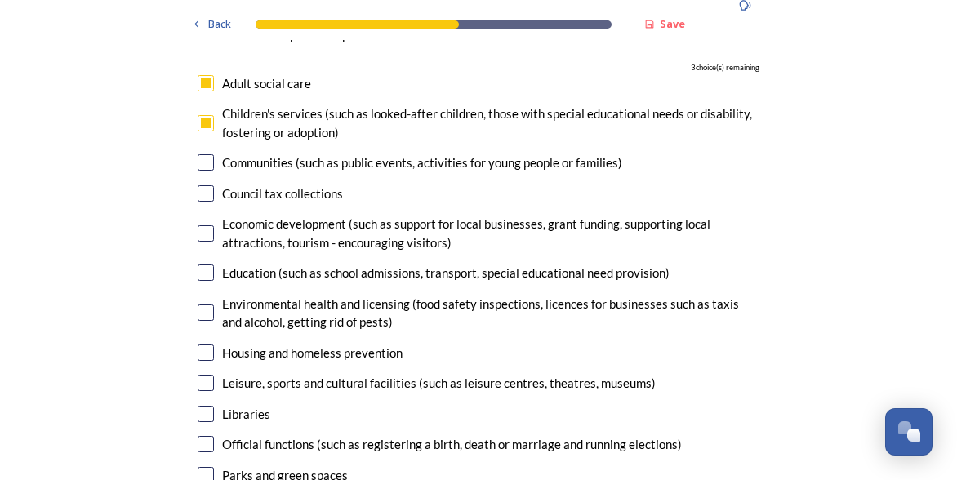
click at [201, 264] on input "checkbox" at bounding box center [206, 272] width 16 height 16
checkbox input "true"
click at [201, 304] on input "checkbox" at bounding box center [206, 312] width 16 height 16
checkbox input "true"
click at [200, 344] on input "checkbox" at bounding box center [206, 352] width 16 height 16
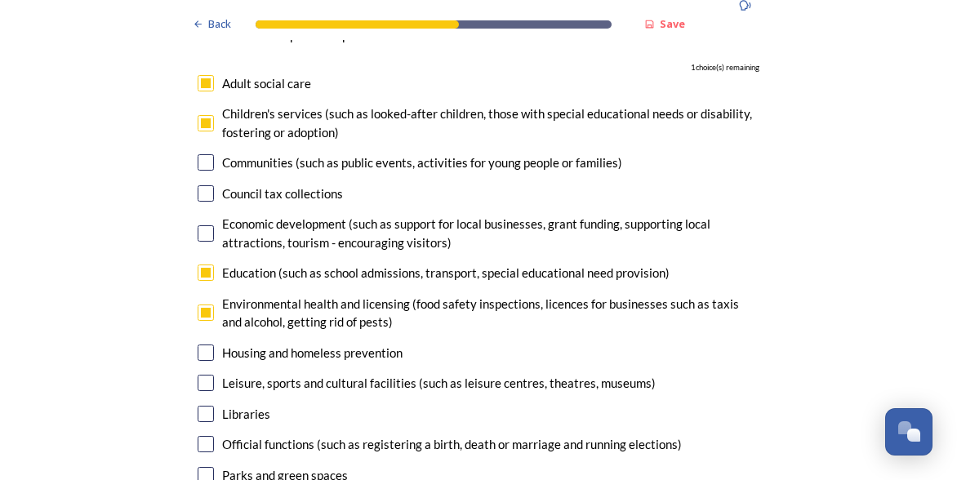
checkbox input "true"
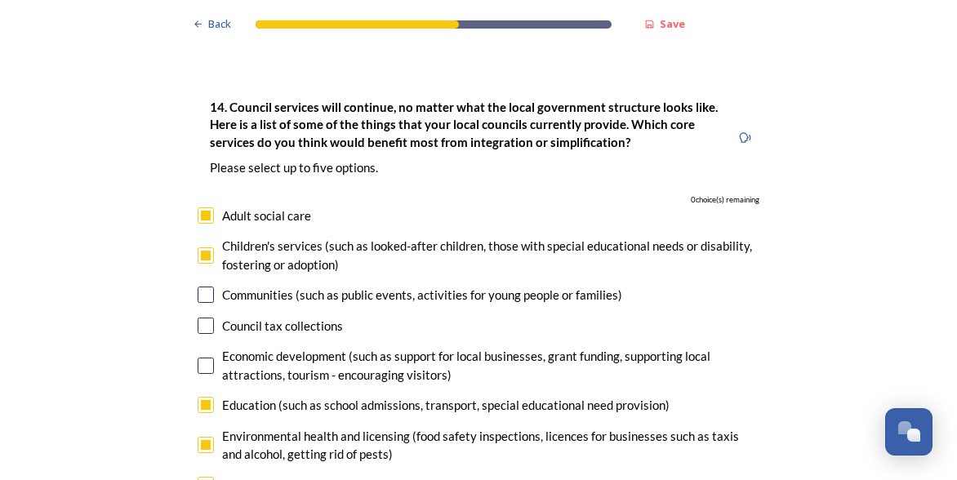
scroll to position [3673, 0]
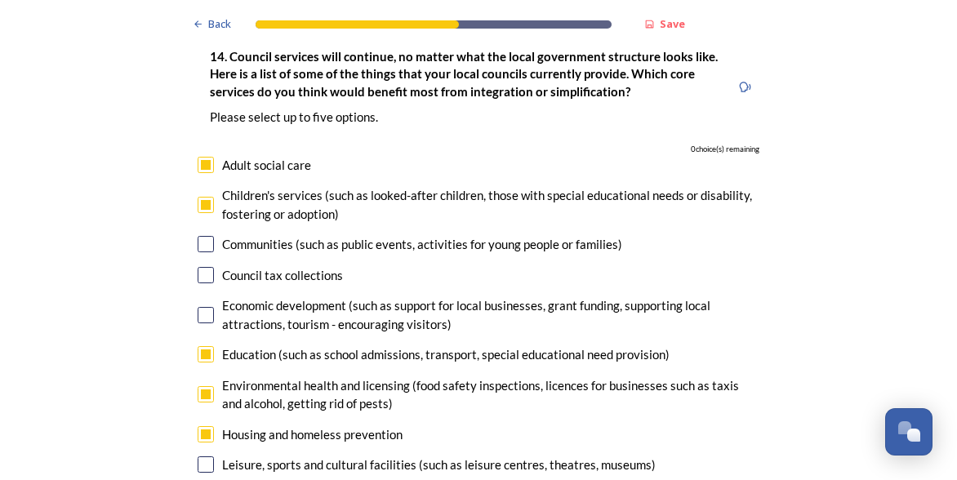
click at [202, 197] on input "checkbox" at bounding box center [206, 205] width 16 height 16
checkbox input "false"
click at [199, 157] on input "checkbox" at bounding box center [206, 165] width 16 height 16
checkbox input "false"
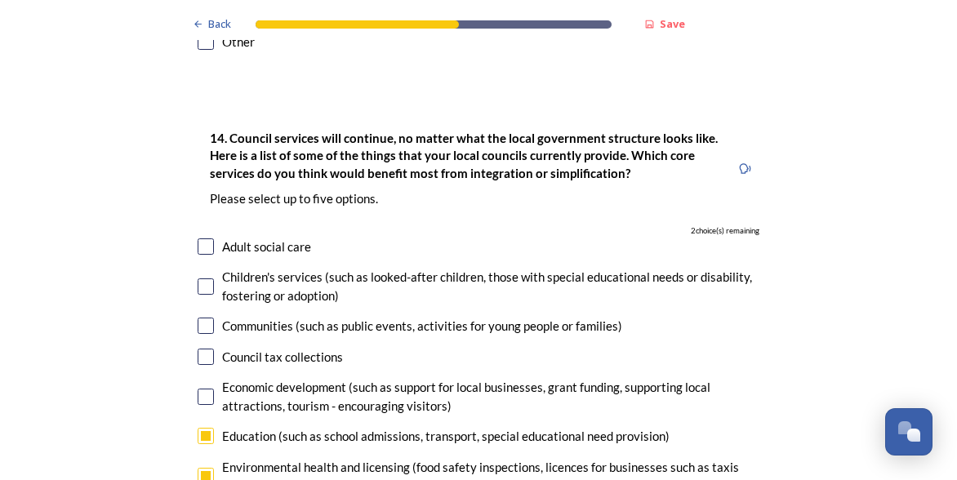
scroll to position [3755, 0]
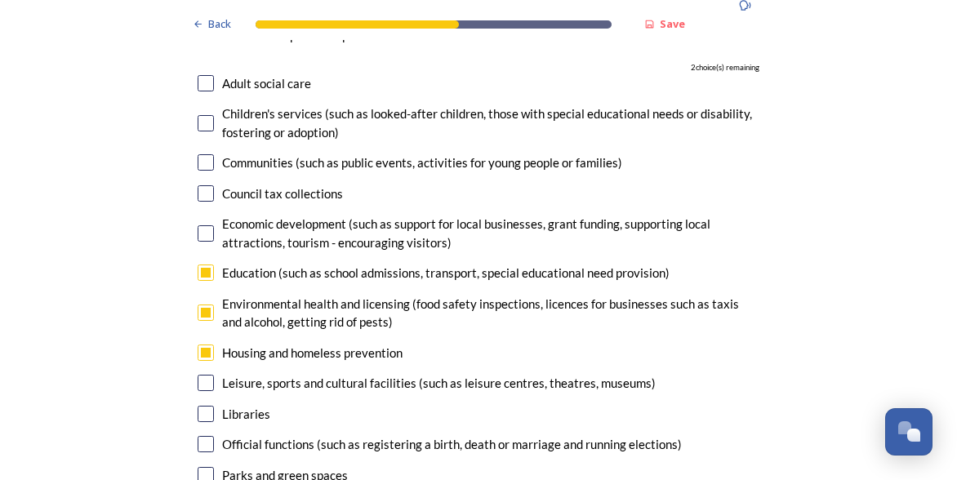
click at [200, 264] on input "checkbox" at bounding box center [206, 272] width 16 height 16
checkbox input "false"
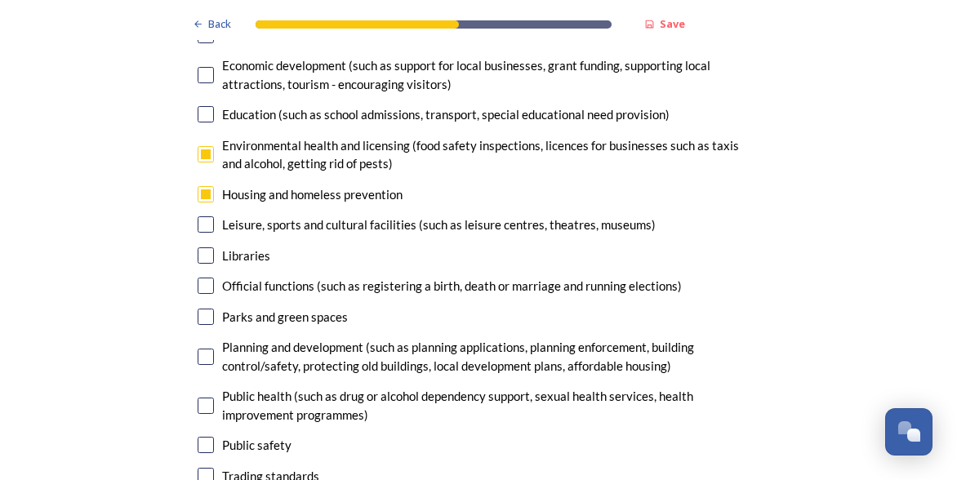
scroll to position [3918, 0]
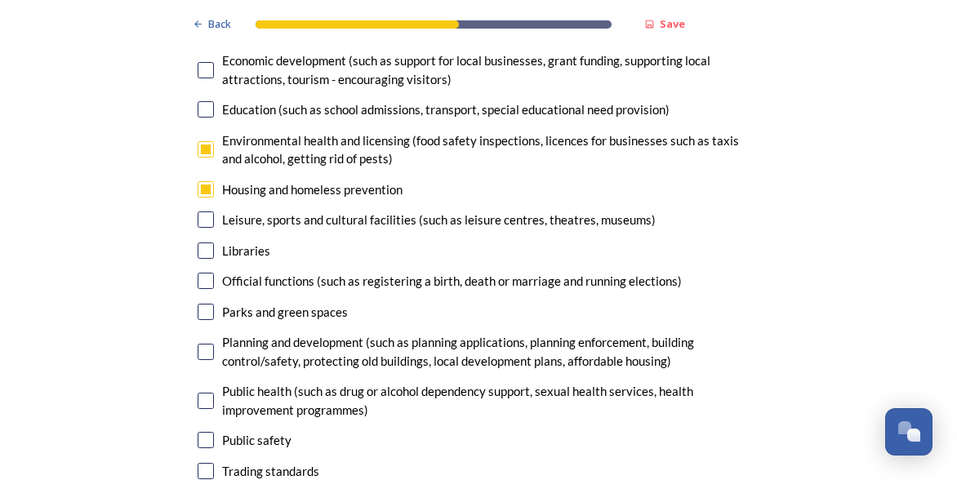
click at [199, 304] on input "checkbox" at bounding box center [206, 312] width 16 height 16
checkbox input "true"
click at [198, 344] on input "checkbox" at bounding box center [206, 352] width 16 height 16
checkbox input "true"
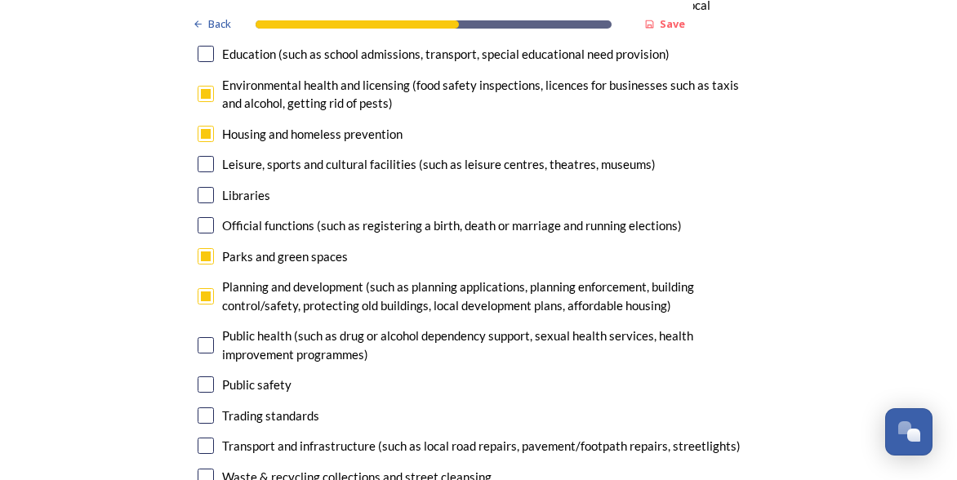
scroll to position [4000, 0]
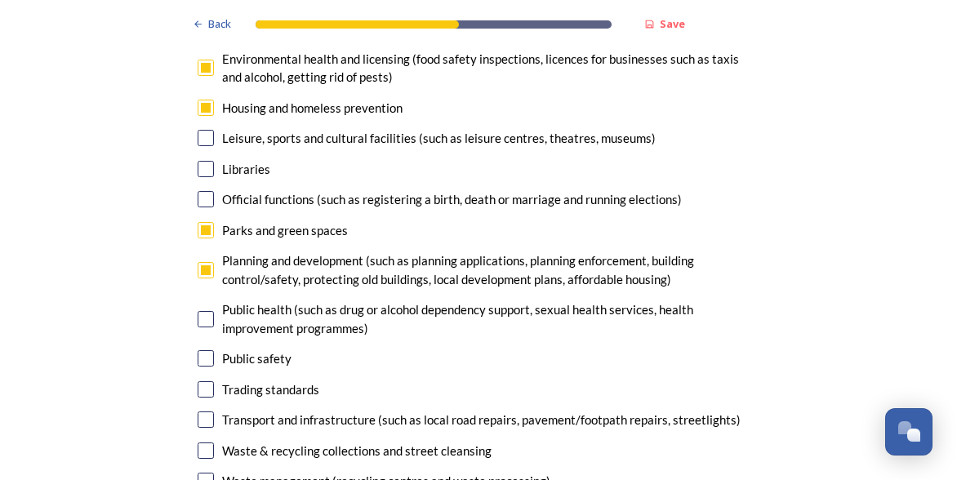
click at [204, 411] on input "checkbox" at bounding box center [206, 419] width 16 height 16
checkbox input "true"
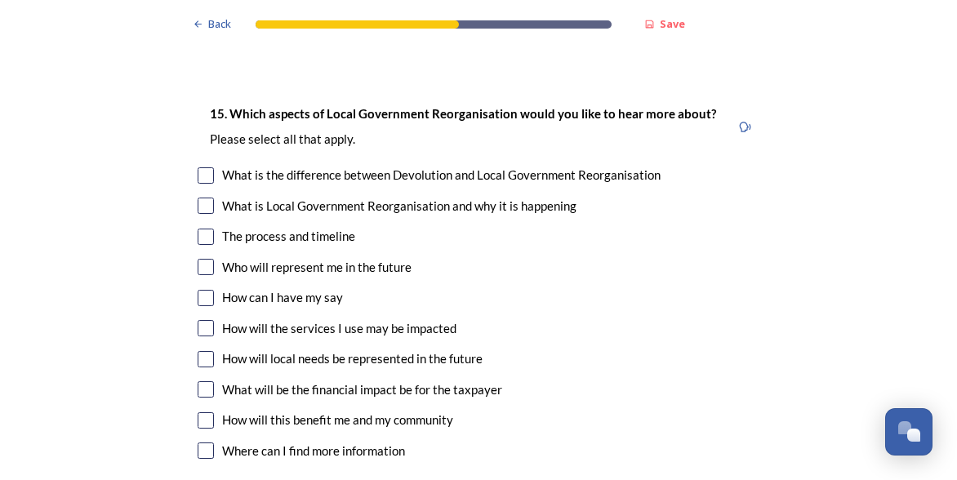
scroll to position [4490, 0]
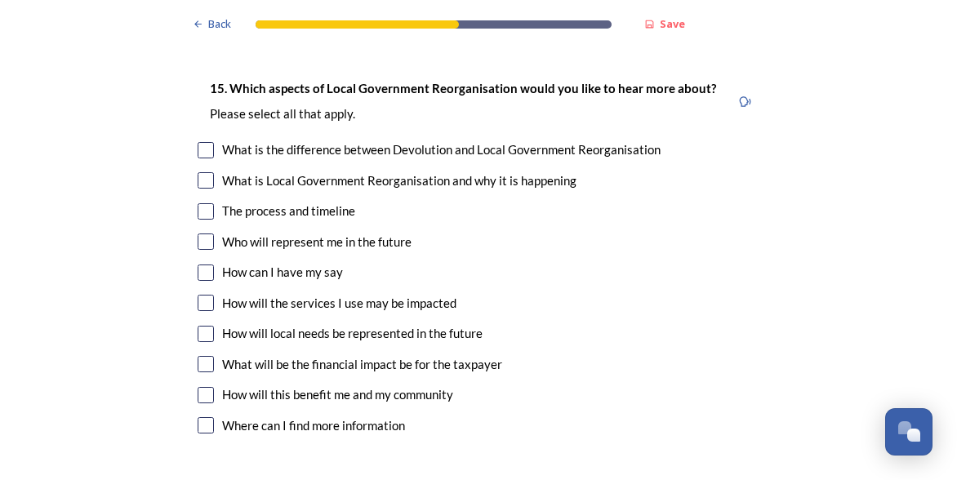
click at [199, 326] on input "checkbox" at bounding box center [206, 334] width 16 height 16
checkbox input "true"
click at [199, 233] on input "checkbox" at bounding box center [206, 241] width 16 height 16
checkbox input "true"
click at [202, 264] on input "checkbox" at bounding box center [206, 272] width 16 height 16
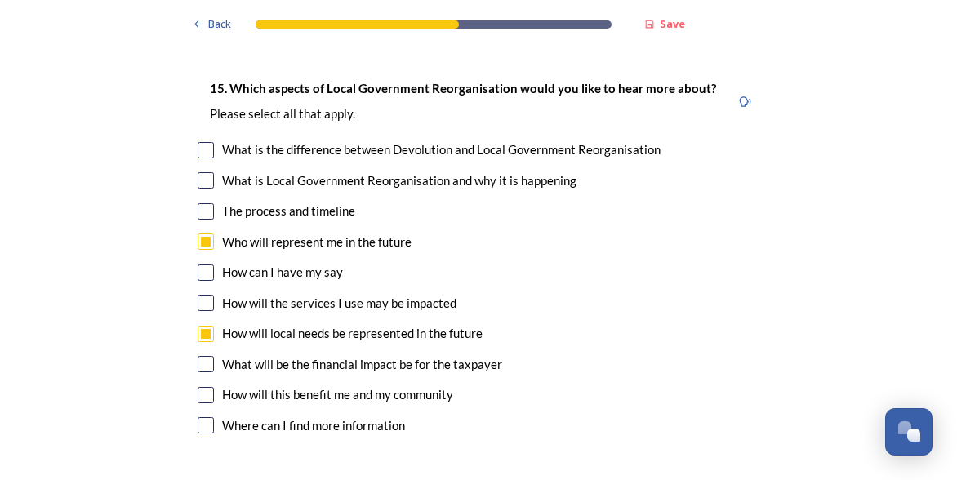
checkbox input "true"
click at [203, 295] on input "checkbox" at bounding box center [206, 303] width 16 height 16
checkbox input "true"
click at [198, 387] on input "checkbox" at bounding box center [206, 395] width 16 height 16
checkbox input "true"
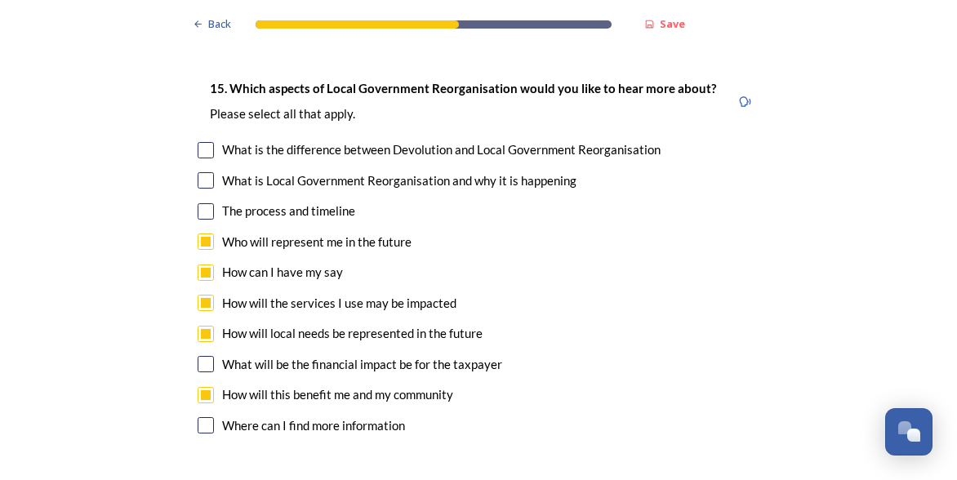
click at [203, 356] on input "checkbox" at bounding box center [206, 364] width 16 height 16
checkbox input "true"
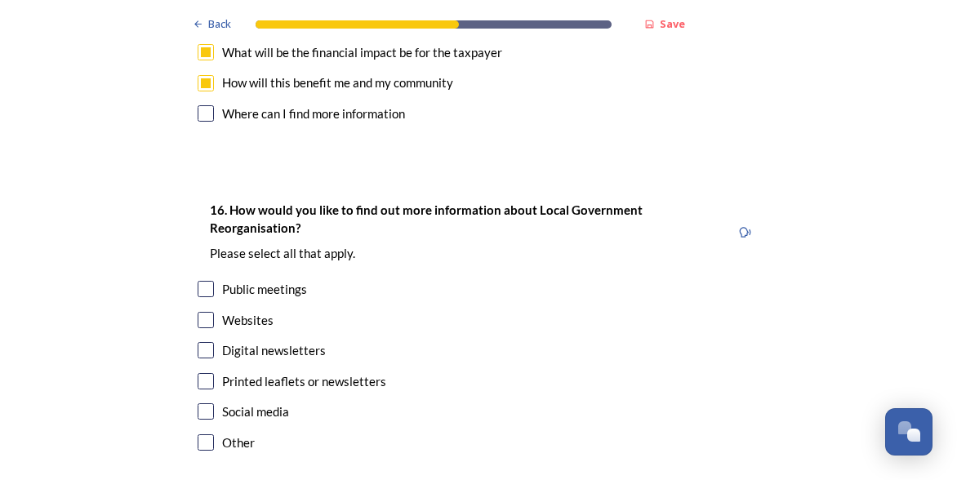
scroll to position [4816, 0]
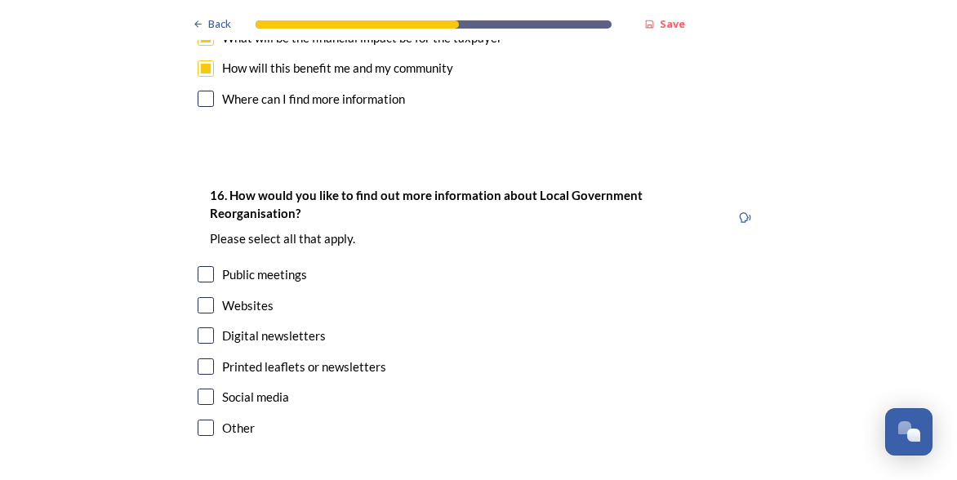
drag, startPoint x: 193, startPoint y: 226, endPoint x: 193, endPoint y: 236, distance: 9.8
click at [198, 266] on input "checkbox" at bounding box center [206, 274] width 16 height 16
checkbox input "true"
click at [198, 297] on input "checkbox" at bounding box center [206, 305] width 16 height 16
checkbox input "true"
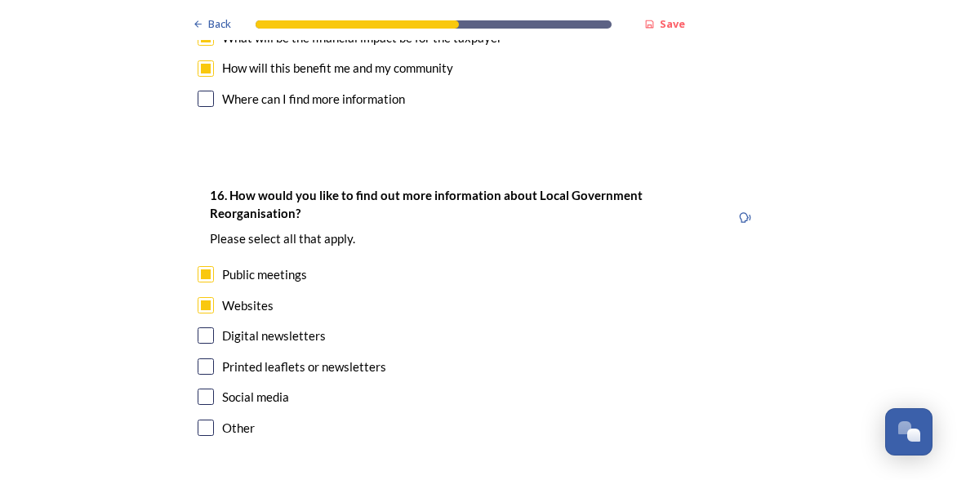
click at [202, 327] on input "checkbox" at bounding box center [206, 335] width 16 height 16
checkbox input "true"
click at [202, 358] on input "checkbox" at bounding box center [206, 366] width 16 height 16
checkbox input "true"
click at [203, 389] on input "checkbox" at bounding box center [206, 397] width 16 height 16
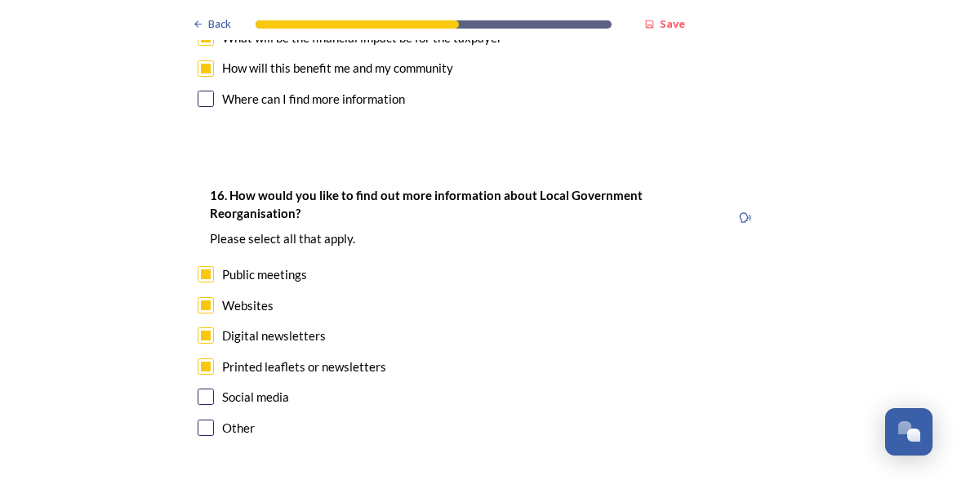
checkbox input "true"
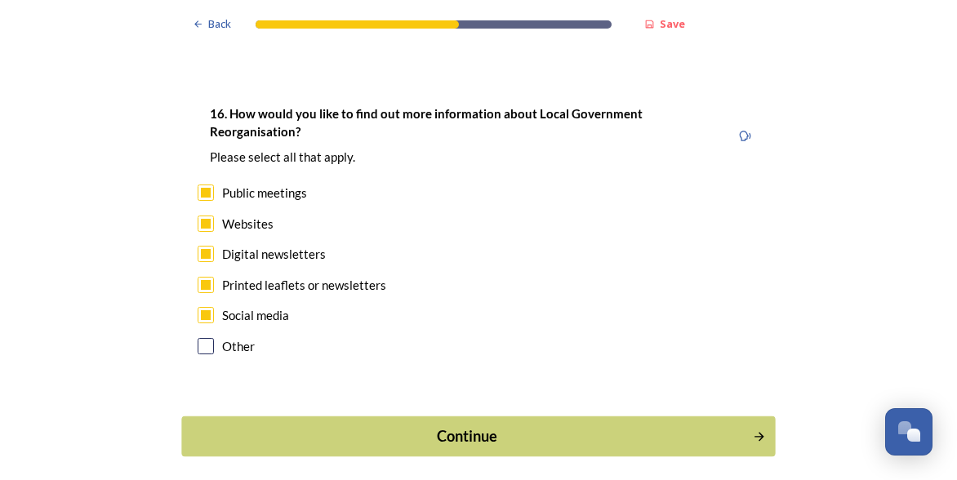
click at [458, 425] on div "Continue" at bounding box center [467, 436] width 553 height 22
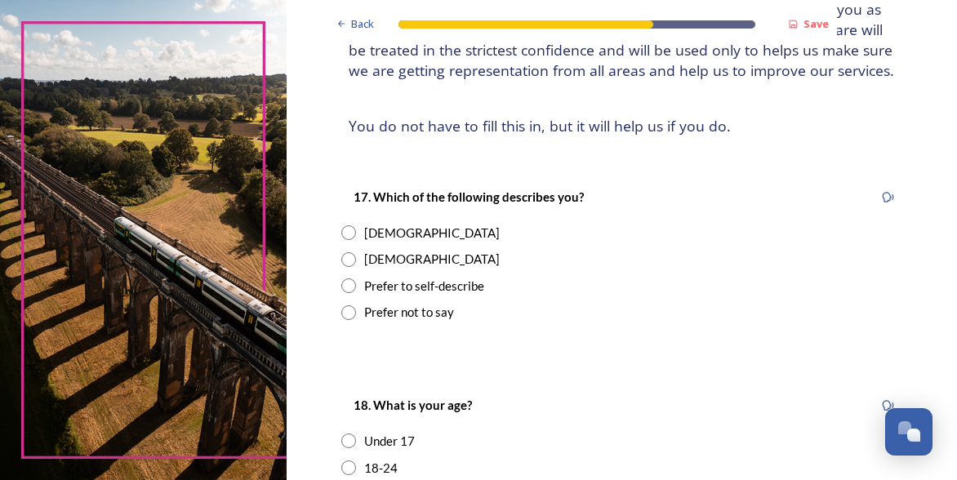
scroll to position [163, 0]
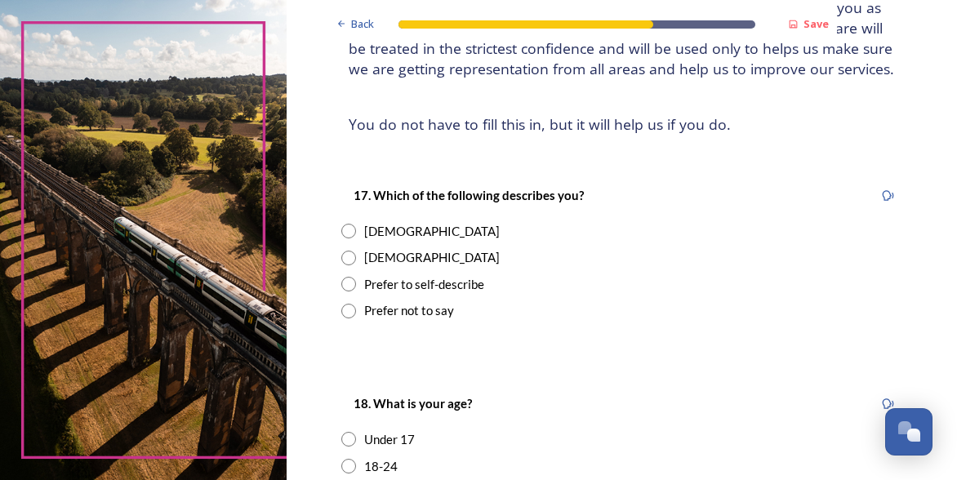
click at [346, 233] on input "radio" at bounding box center [348, 231] width 15 height 15
radio input "true"
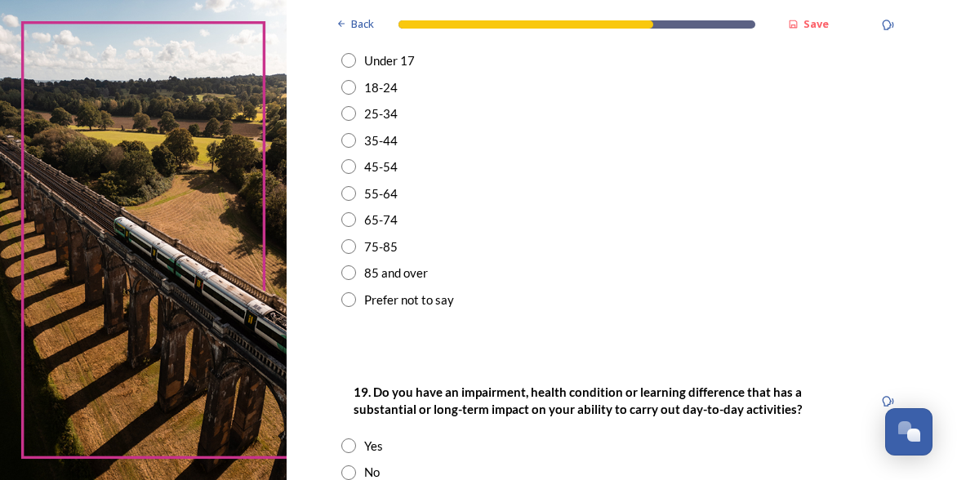
scroll to position [571, 0]
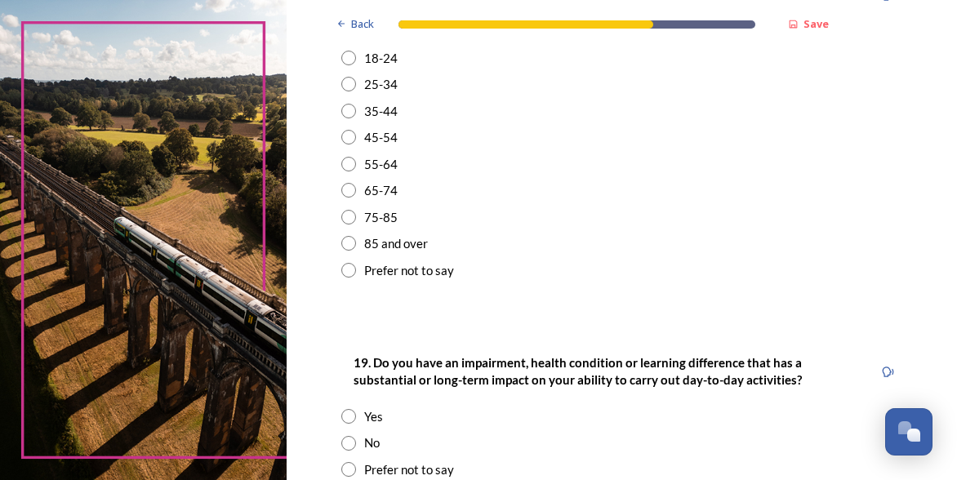
click at [341, 162] on input "radio" at bounding box center [348, 164] width 15 height 15
radio input "true"
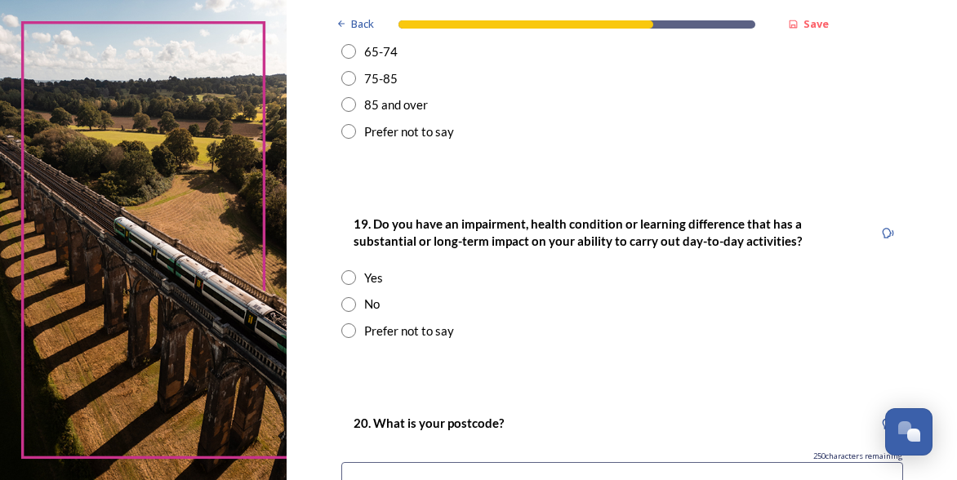
scroll to position [735, 0]
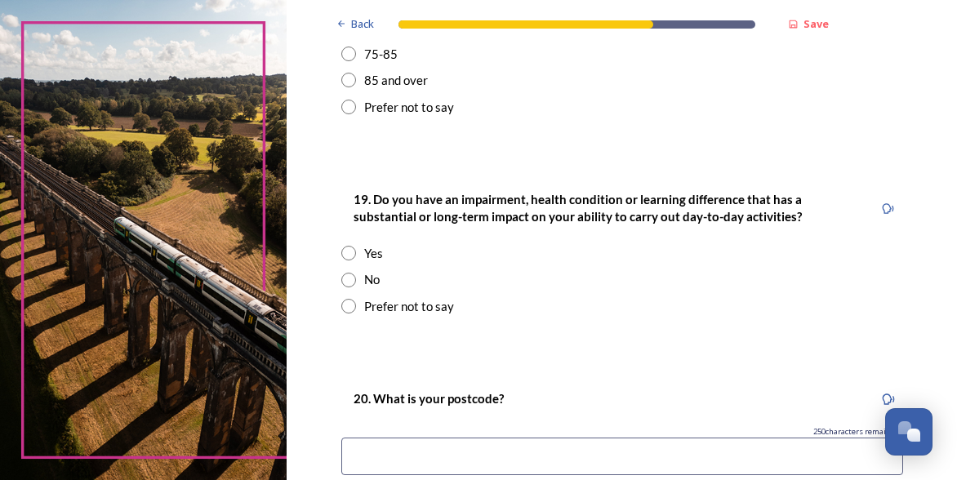
click at [341, 278] on input "radio" at bounding box center [348, 280] width 15 height 15
radio input "true"
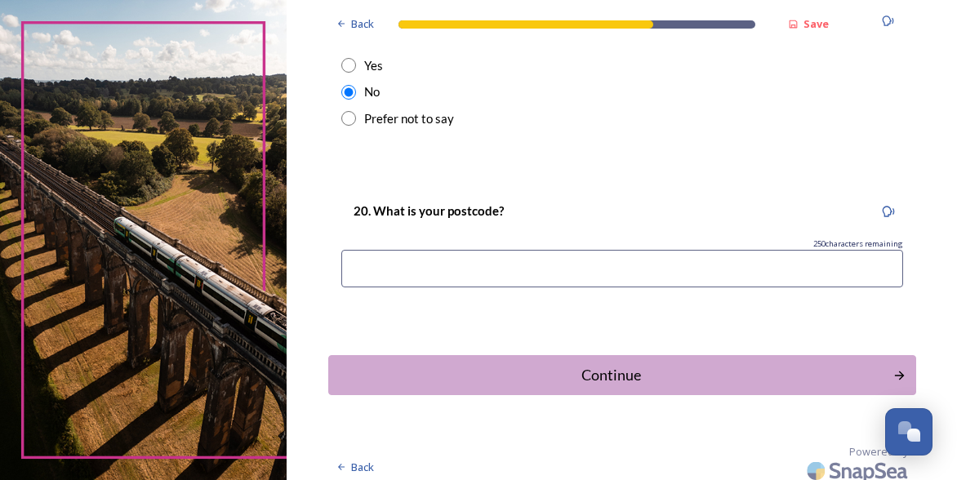
scroll to position [931, 0]
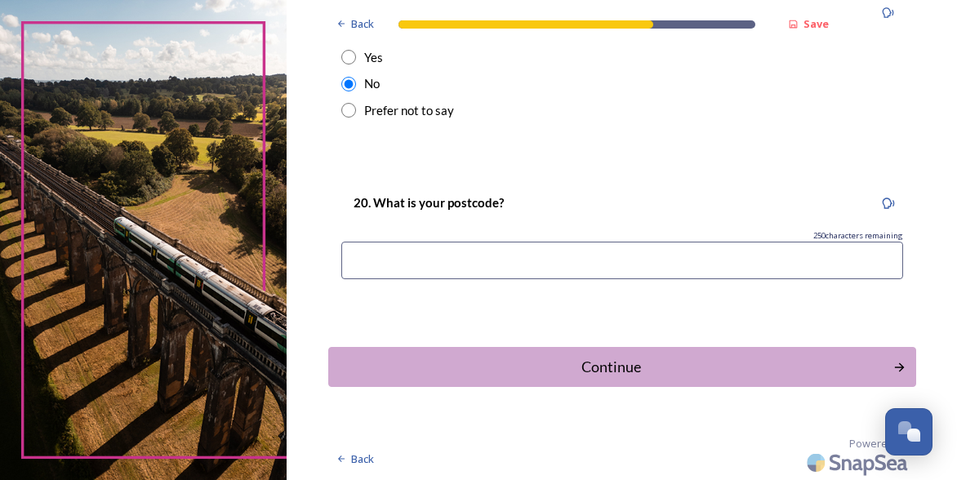
click at [473, 269] on input at bounding box center [622, 261] width 562 height 38
type input "BN11 3LF"
click at [669, 357] on div "Continue" at bounding box center [610, 367] width 553 height 22
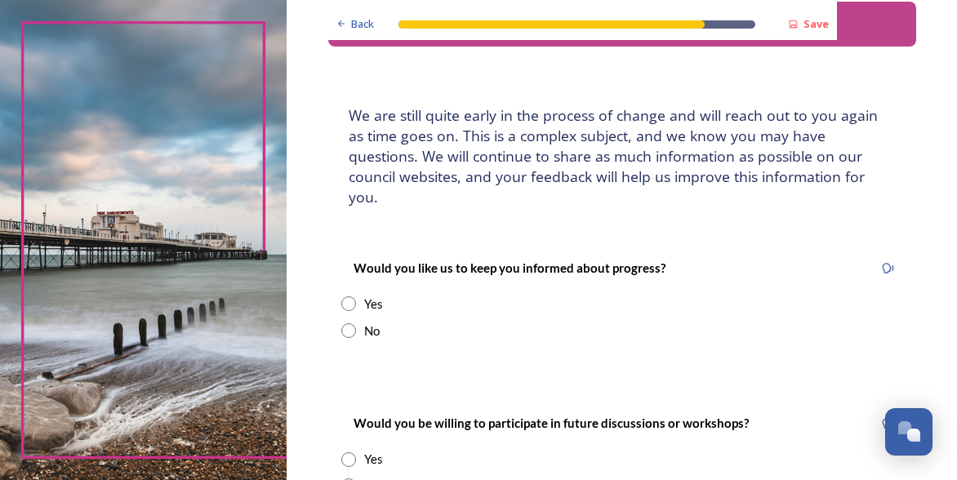
scroll to position [82, 0]
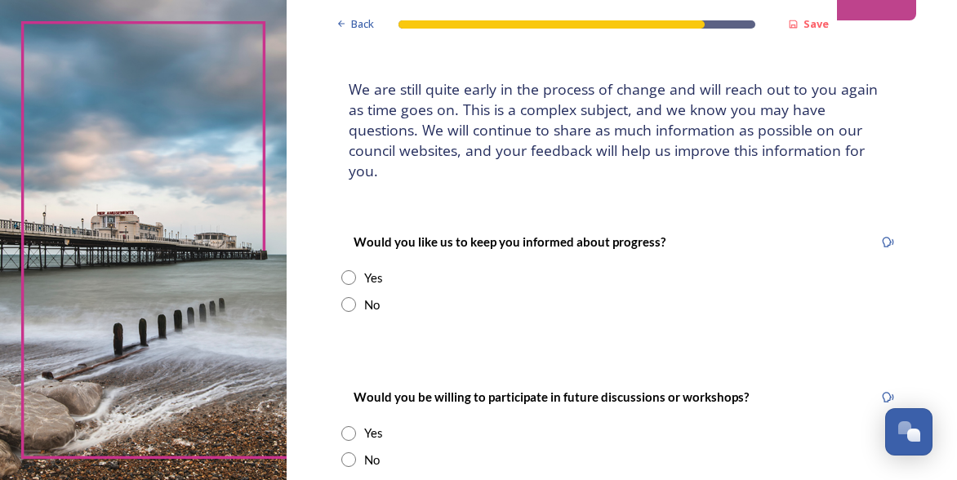
click at [341, 296] on div "No" at bounding box center [622, 305] width 562 height 19
radio input "true"
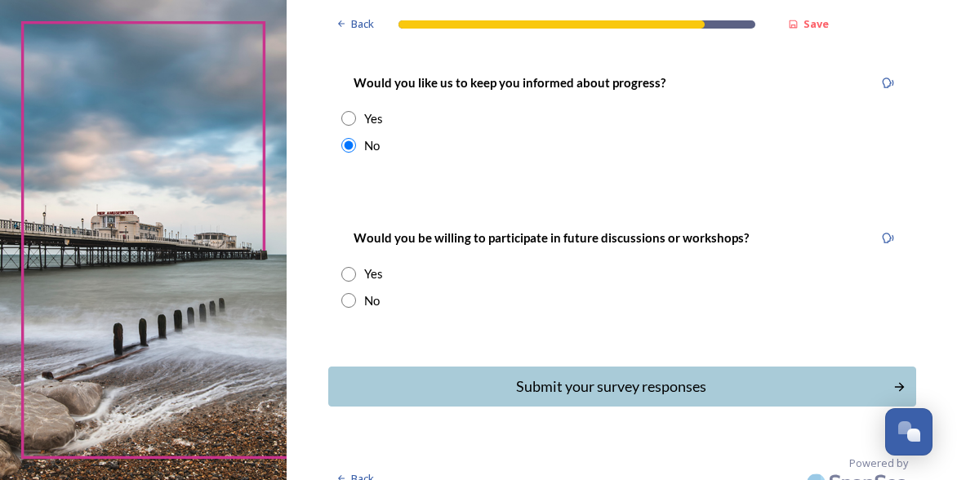
scroll to position [242, 0]
click at [342, 292] on input "radio" at bounding box center [348, 299] width 15 height 15
radio input "true"
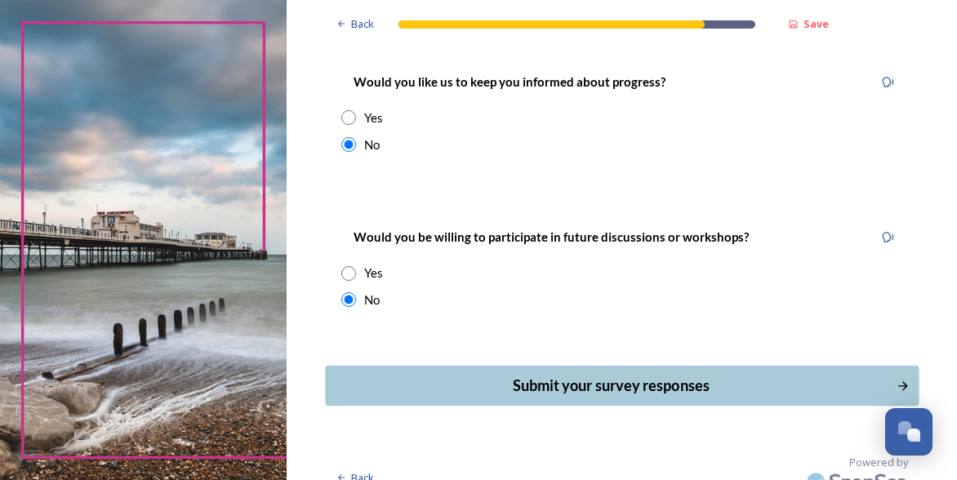
click at [558, 375] on div "Submit your survey responses" at bounding box center [610, 386] width 553 height 22
